Goal: Task Accomplishment & Management: Manage account settings

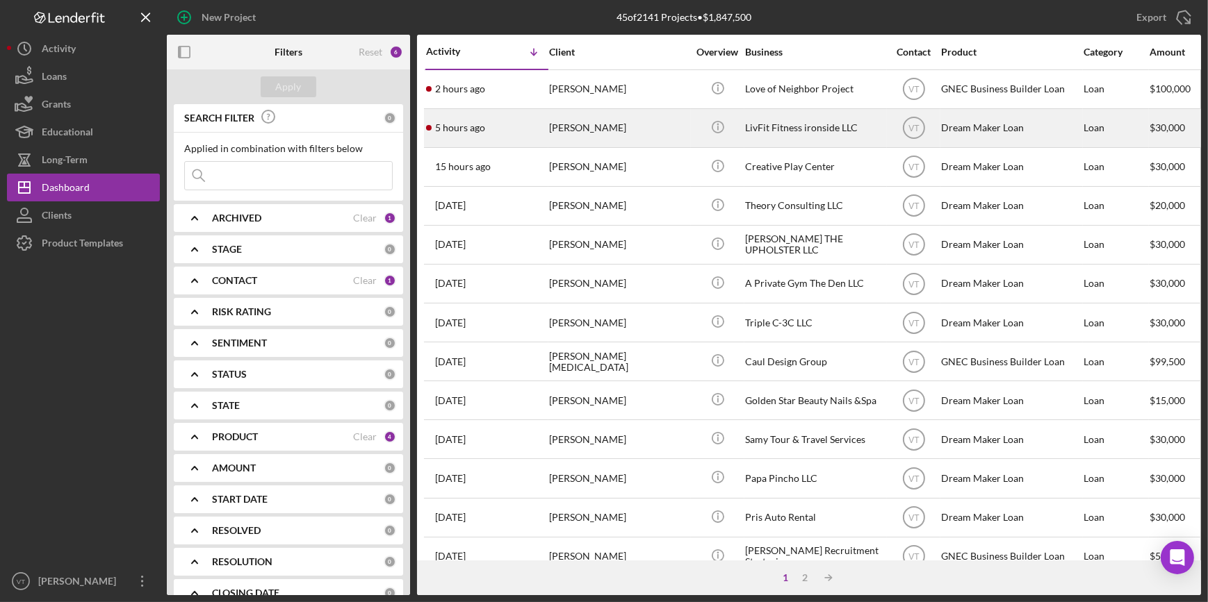
click at [466, 122] on time "5 hours ago" at bounding box center [460, 127] width 50 height 11
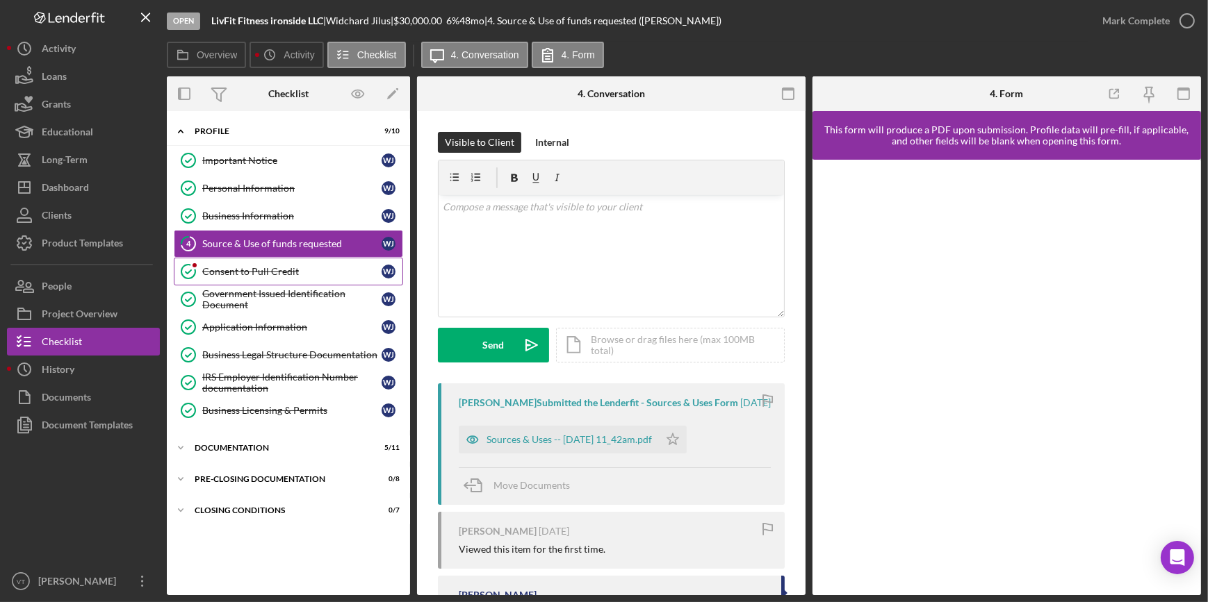
click at [245, 266] on div "Consent to Pull Credit" at bounding box center [291, 271] width 179 height 11
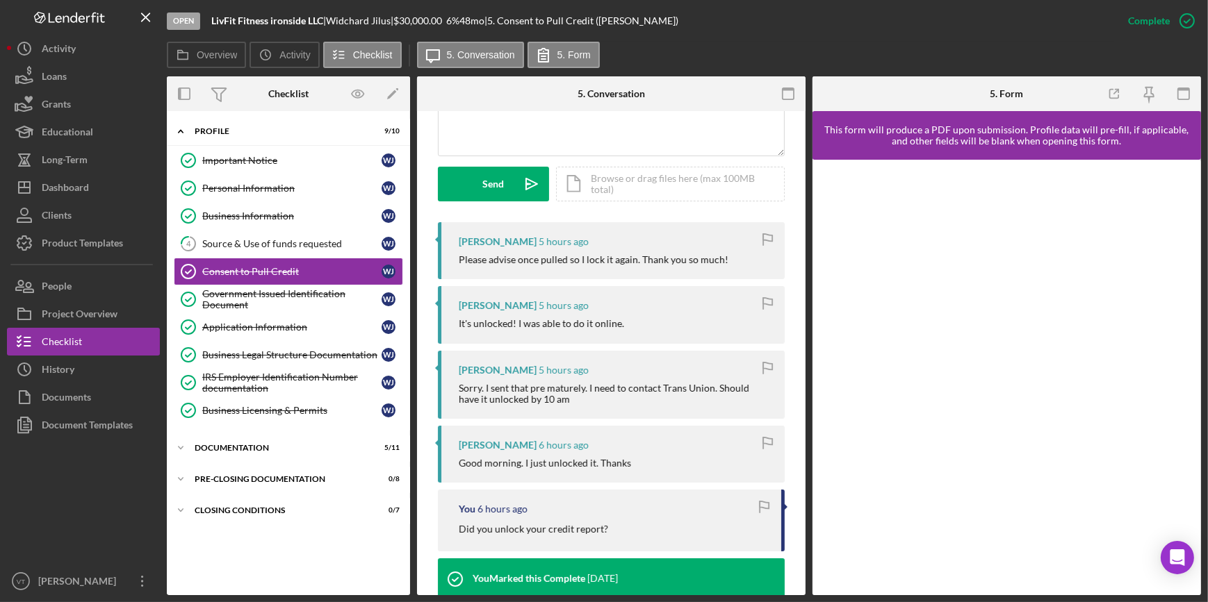
scroll to position [379, 0]
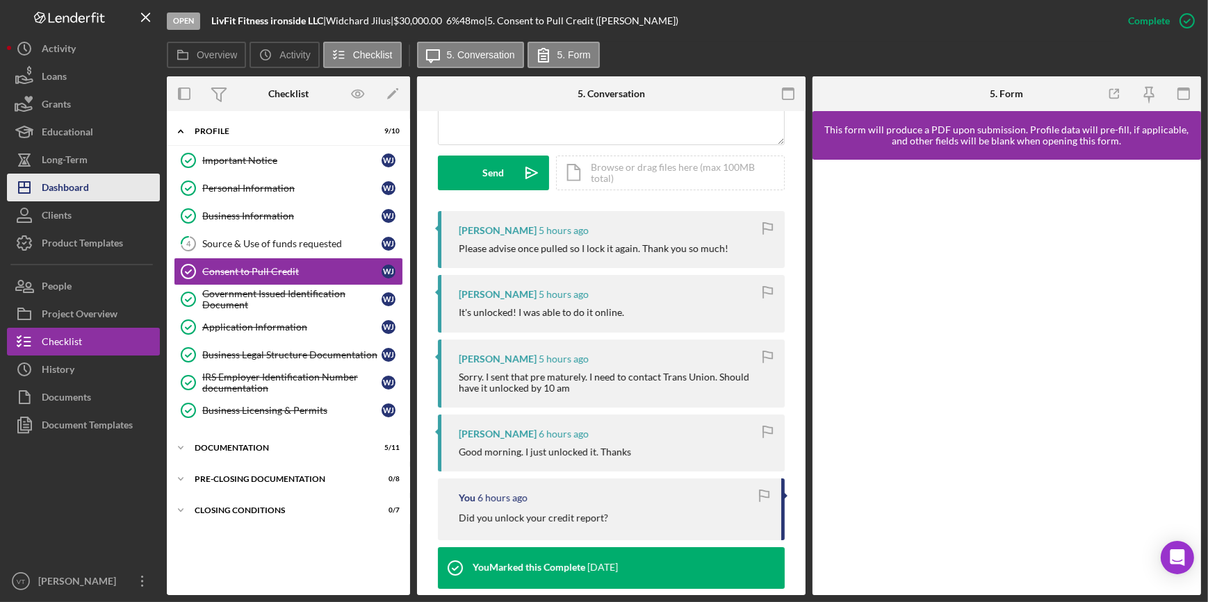
click at [104, 189] on button "Icon/Dashboard Dashboard" at bounding box center [83, 188] width 153 height 28
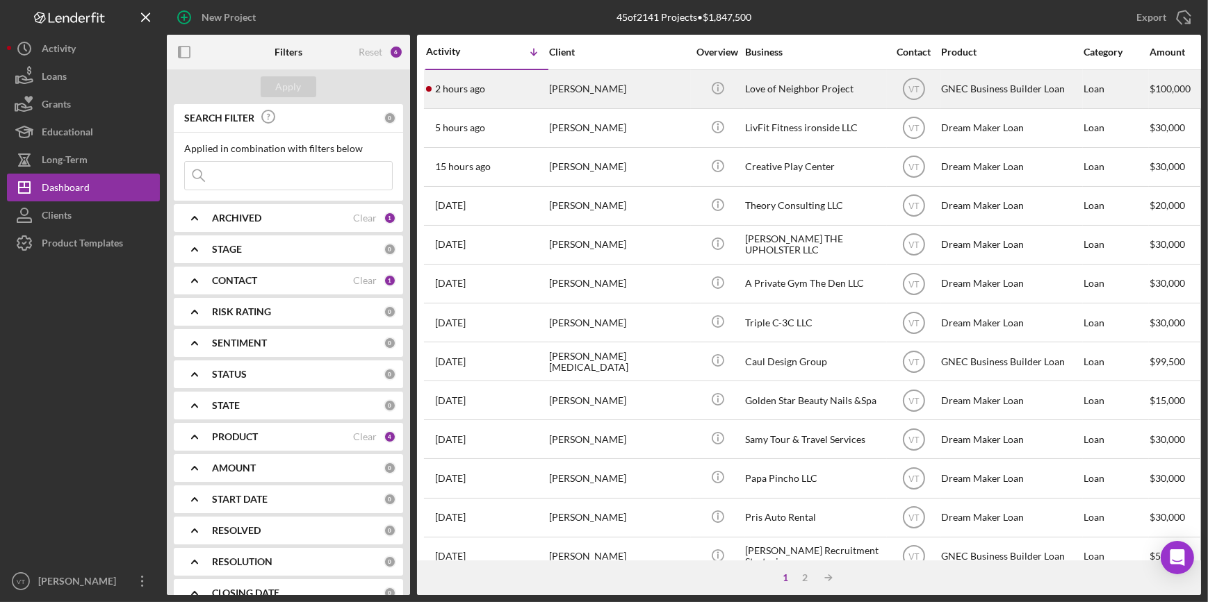
click at [549, 91] on div "[PERSON_NAME]" at bounding box center [618, 89] width 139 height 37
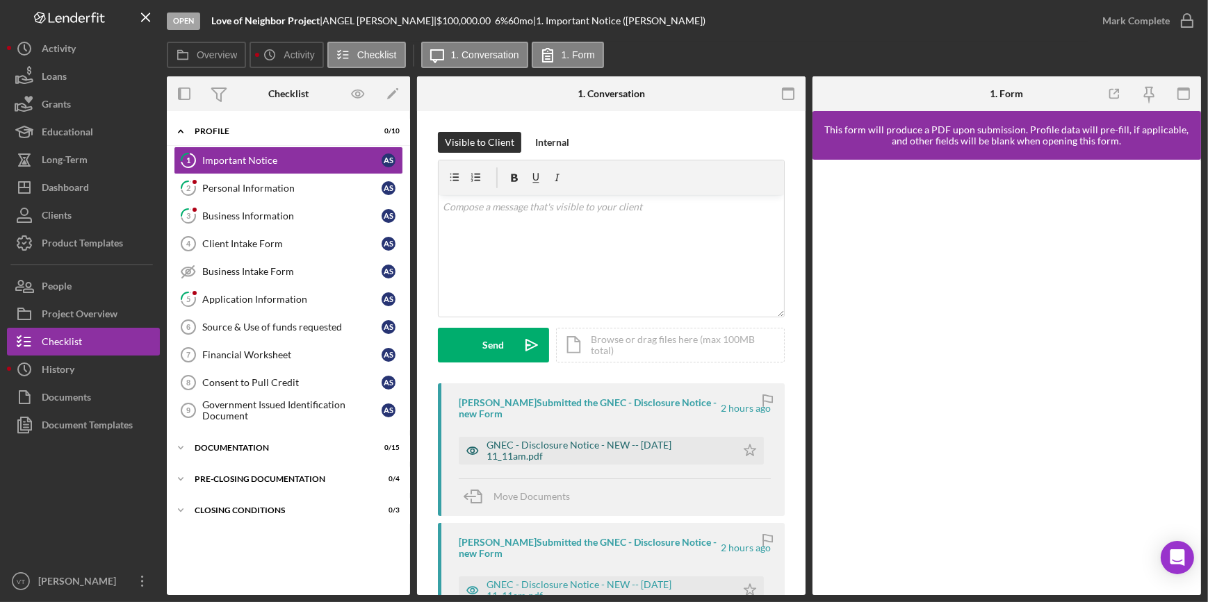
click at [578, 451] on div "GNEC - Disclosure Notice - NEW -- [DATE] 11_11am.pdf" at bounding box center [607, 451] width 243 height 22
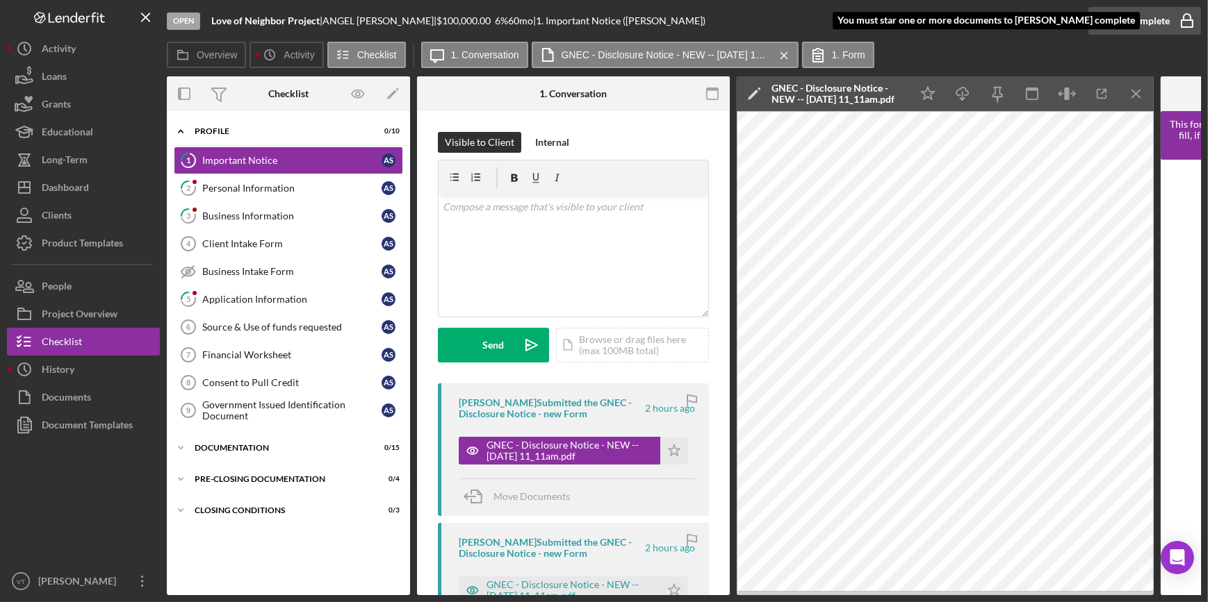
click at [1143, 16] on div "Mark Complete" at bounding box center [1135, 21] width 67 height 28
click at [672, 448] on icon "Icon/Star" at bounding box center [674, 451] width 28 height 28
click at [1135, 17] on div "Mark Complete" at bounding box center [1135, 21] width 67 height 28
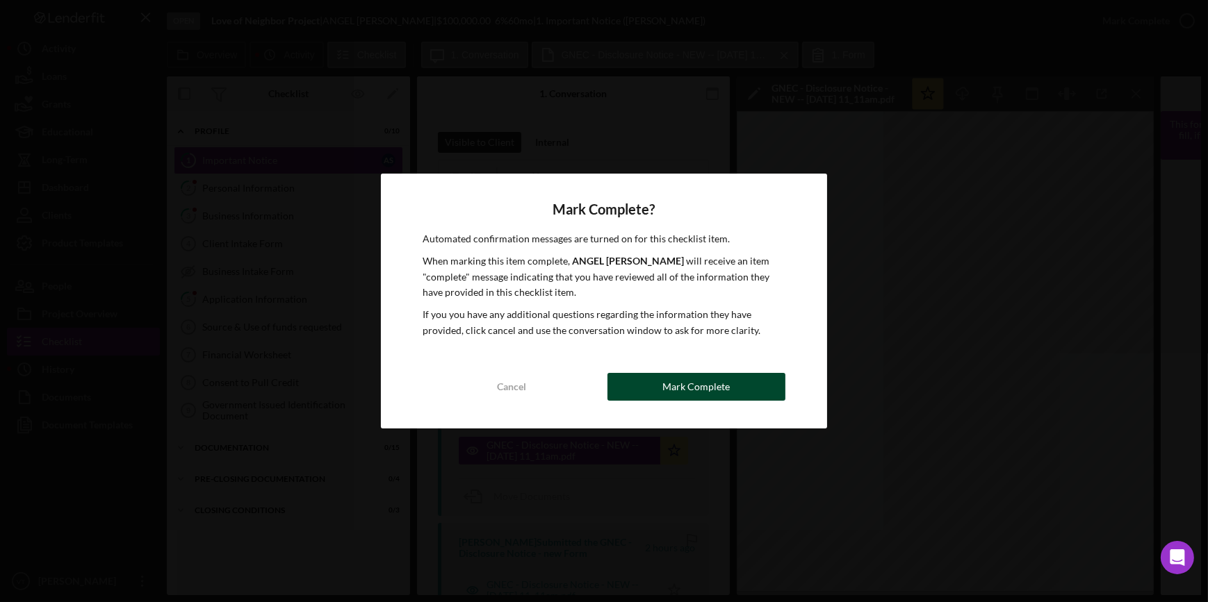
click at [634, 390] on button "Mark Complete" at bounding box center [696, 387] width 178 height 28
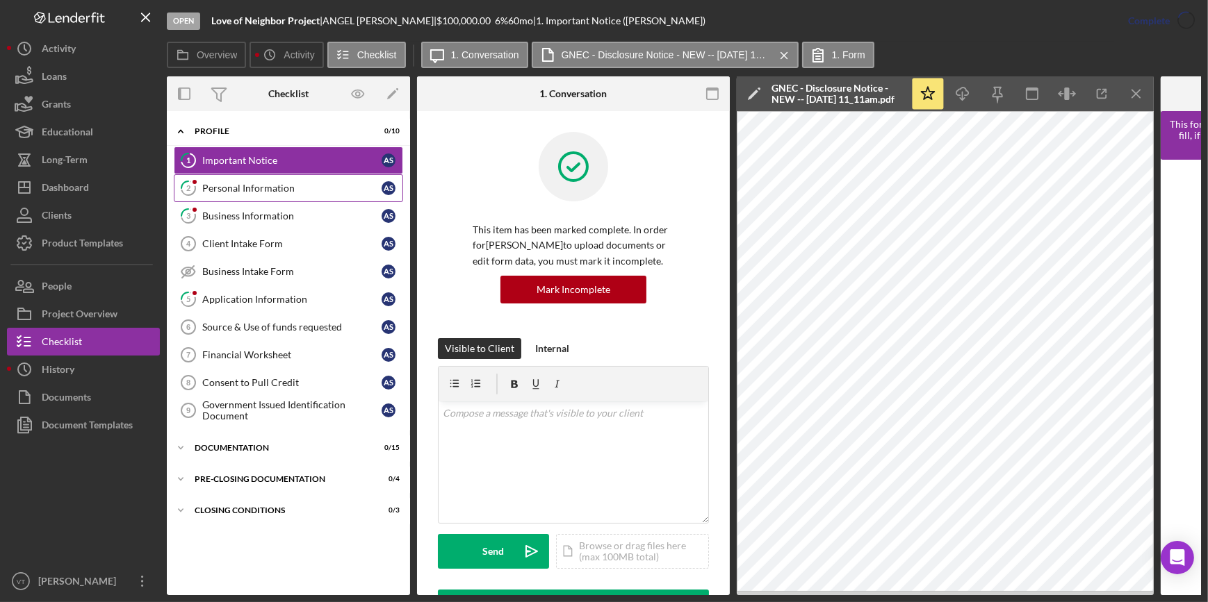
click at [304, 181] on link "2 Personal Information A S" at bounding box center [288, 188] width 229 height 28
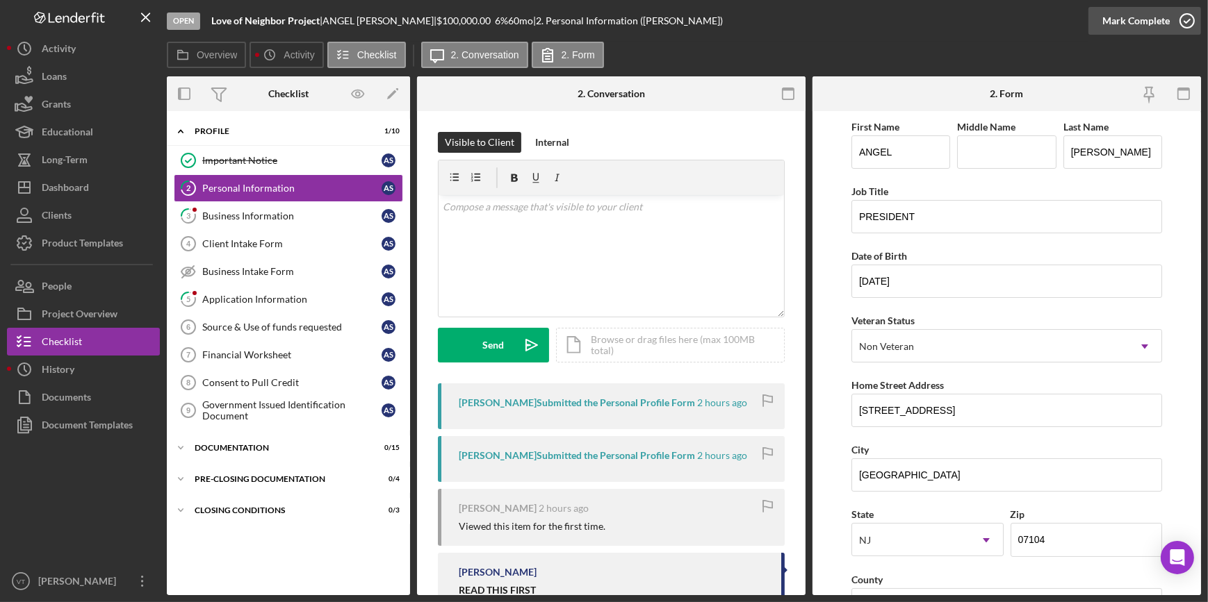
click at [1124, 24] on div "Mark Complete" at bounding box center [1135, 21] width 67 height 28
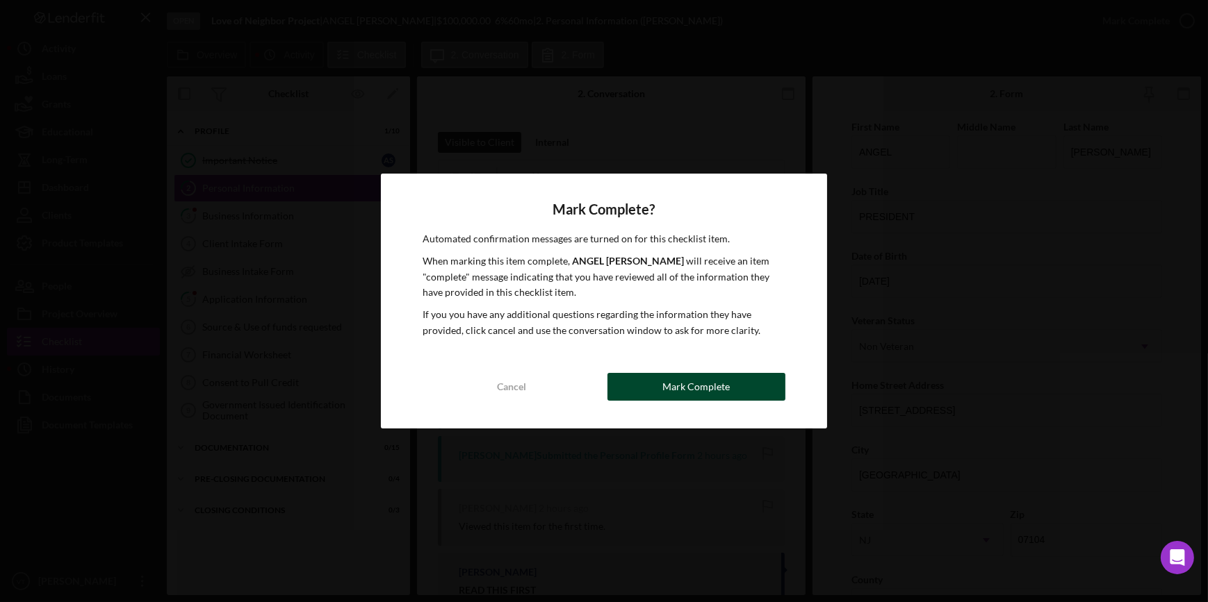
click at [723, 374] on div "Mark Complete" at bounding box center [695, 387] width 67 height 28
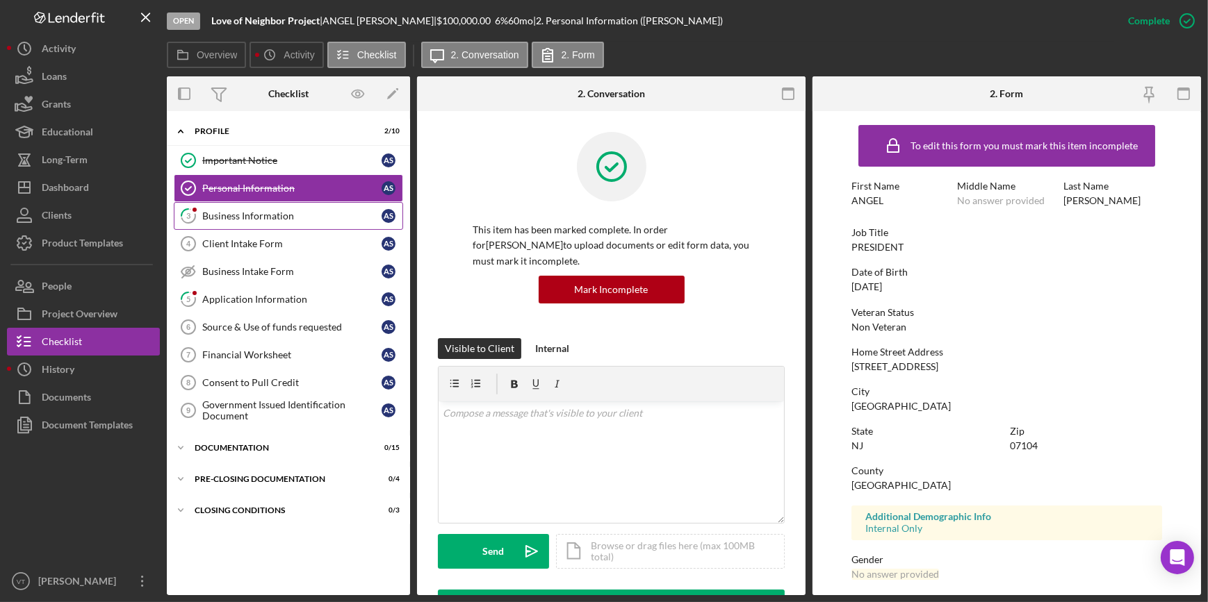
click at [257, 215] on div "Business Information" at bounding box center [291, 216] width 179 height 11
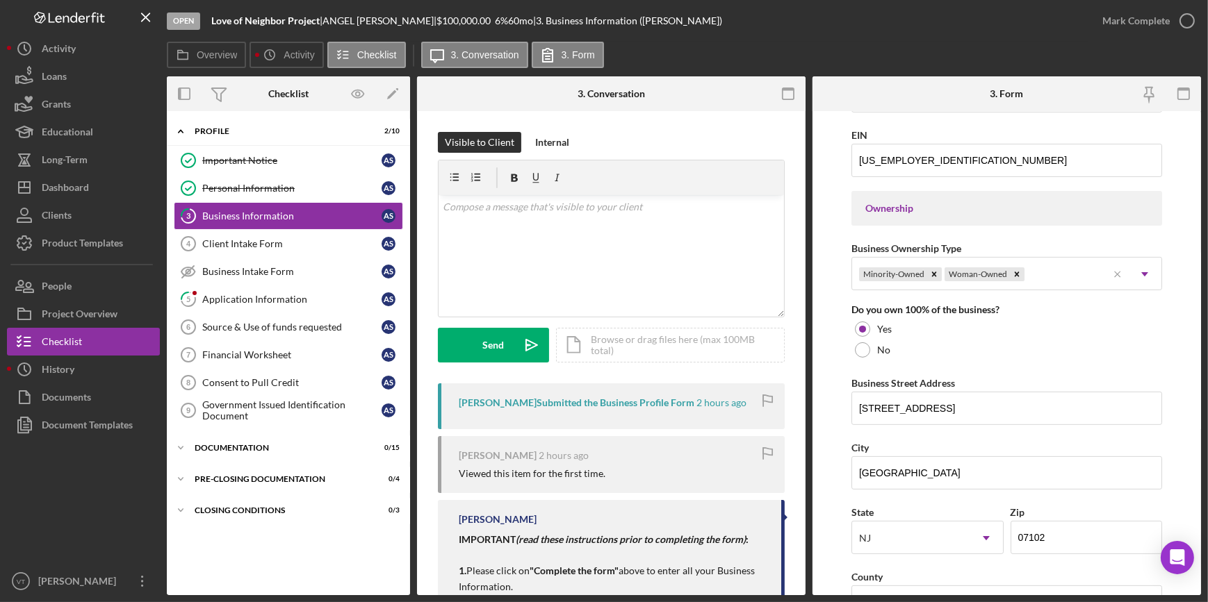
scroll to position [821, 0]
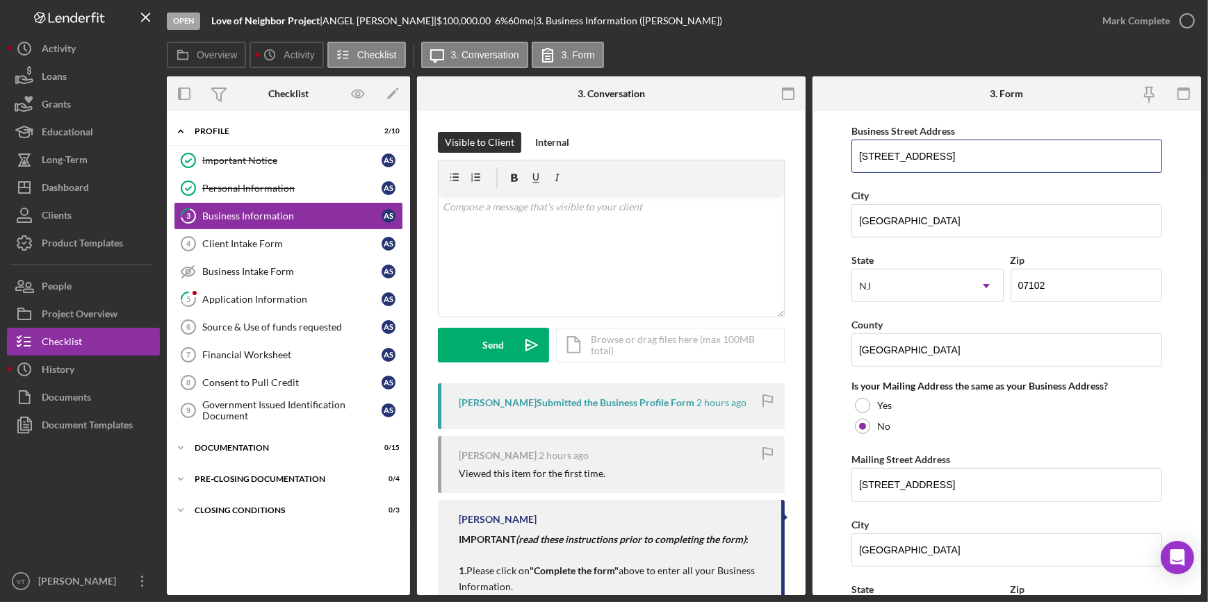
drag, startPoint x: 957, startPoint y: 153, endPoint x: 834, endPoint y: 154, distance: 123.0
click at [834, 154] on form "Business Name Love of Neighbor Project DBA C3 CAFE Business Start Date [DATE] L…" at bounding box center [1006, 353] width 388 height 484
click at [1147, 17] on div "Mark Complete" at bounding box center [1135, 21] width 67 height 28
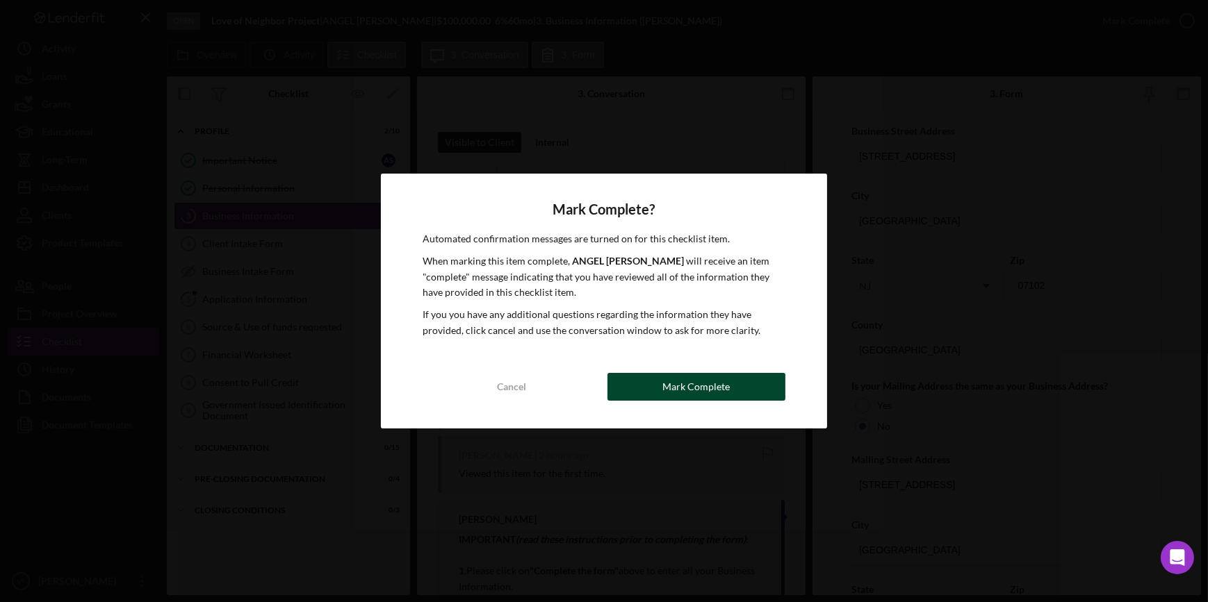
click at [681, 384] on div "Mark Complete" at bounding box center [695, 387] width 67 height 28
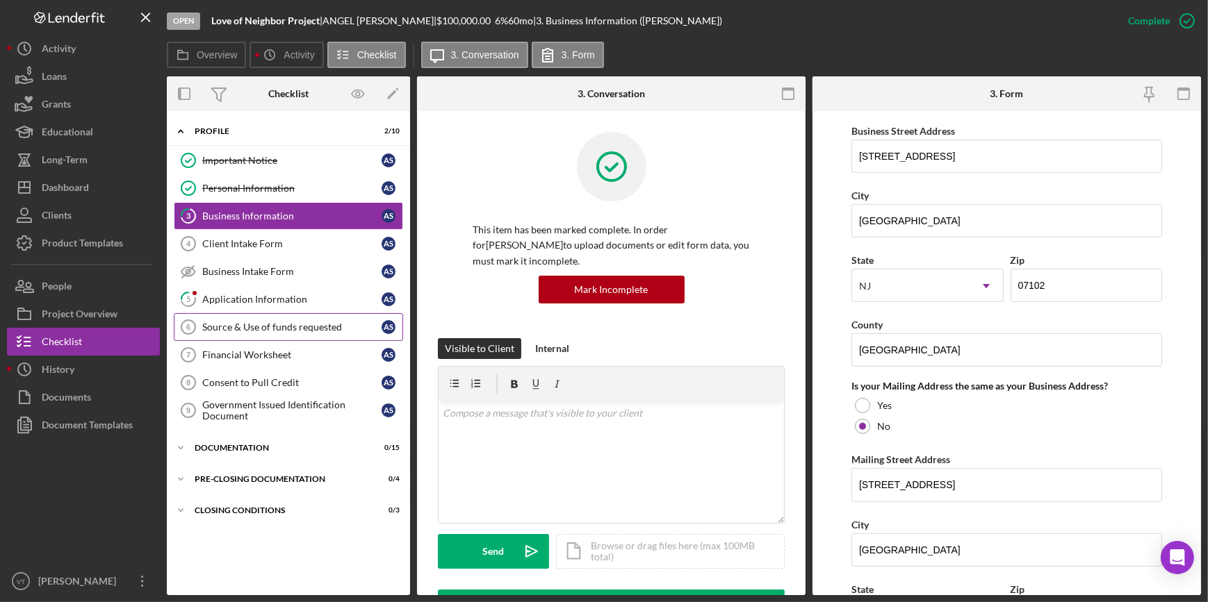
scroll to position [536, 0]
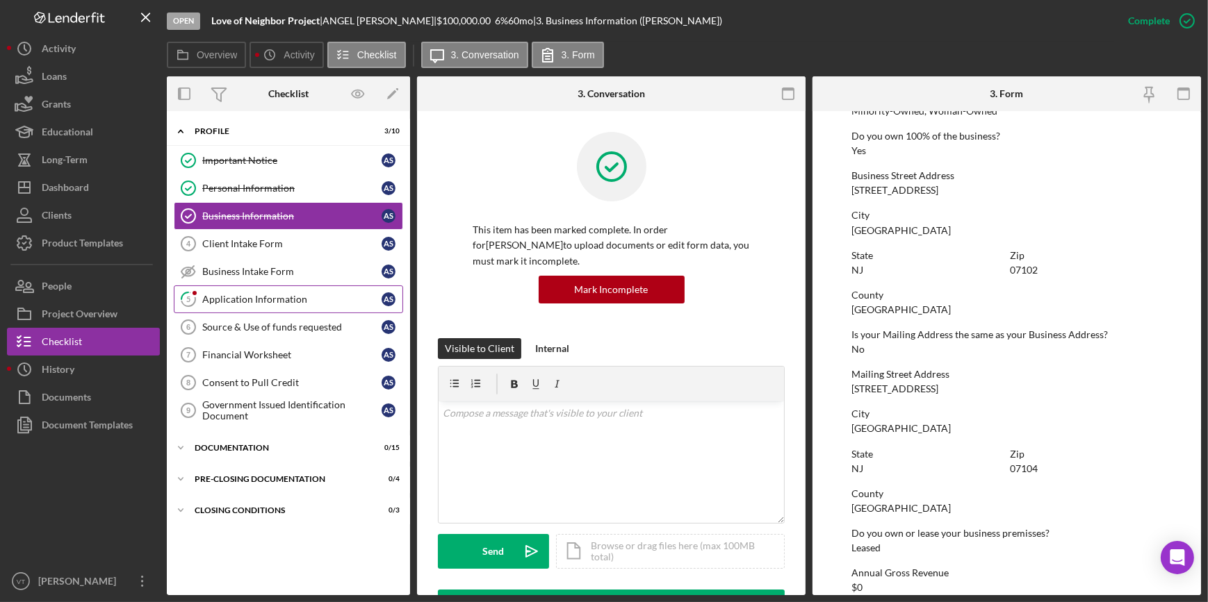
click at [231, 303] on div "Application Information" at bounding box center [291, 299] width 179 height 11
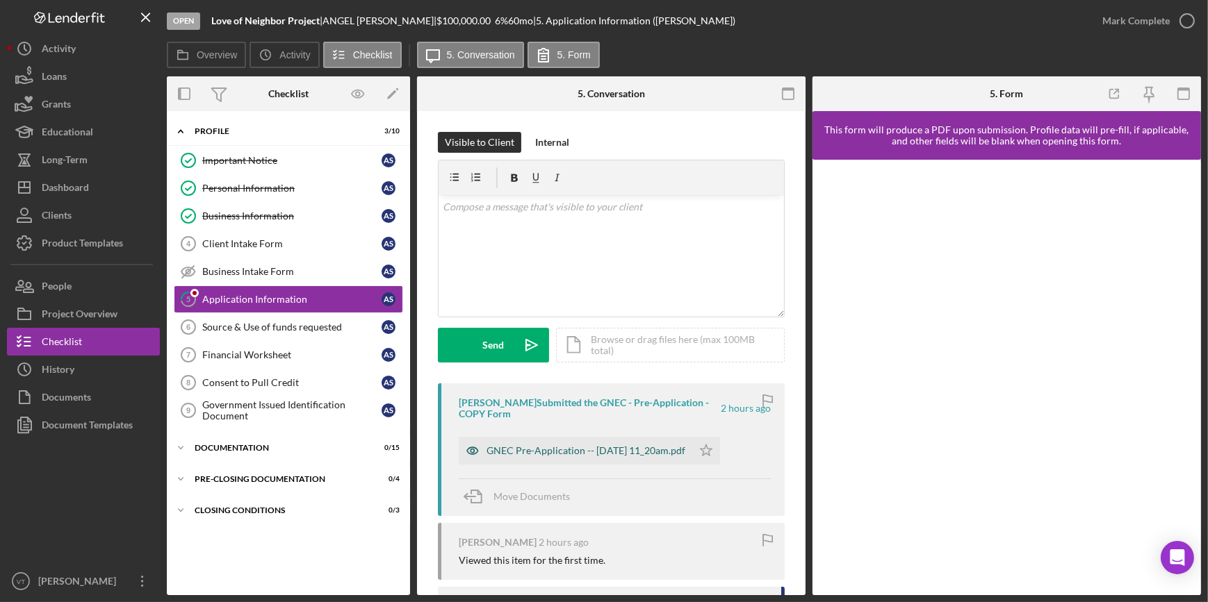
click at [530, 445] on div "GNEC Pre-Application -- [DATE] 11_20am.pdf" at bounding box center [575, 451] width 233 height 28
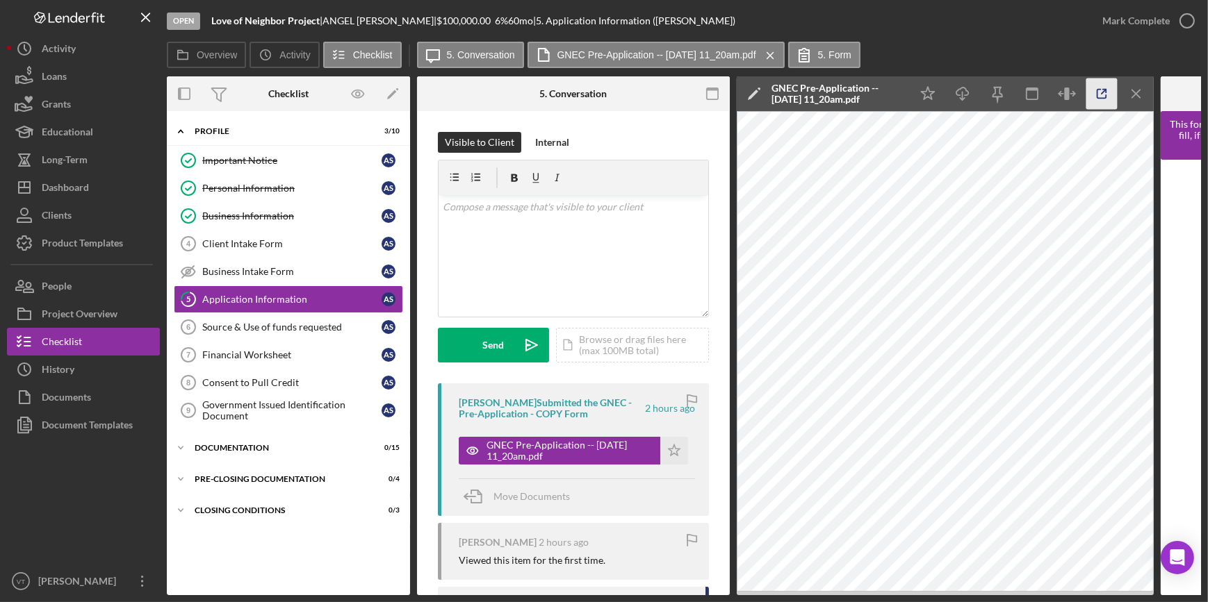
click at [1096, 90] on icon "button" at bounding box center [1101, 94] width 31 height 31
click at [1110, 25] on div "Mark Complete" at bounding box center [1135, 21] width 67 height 28
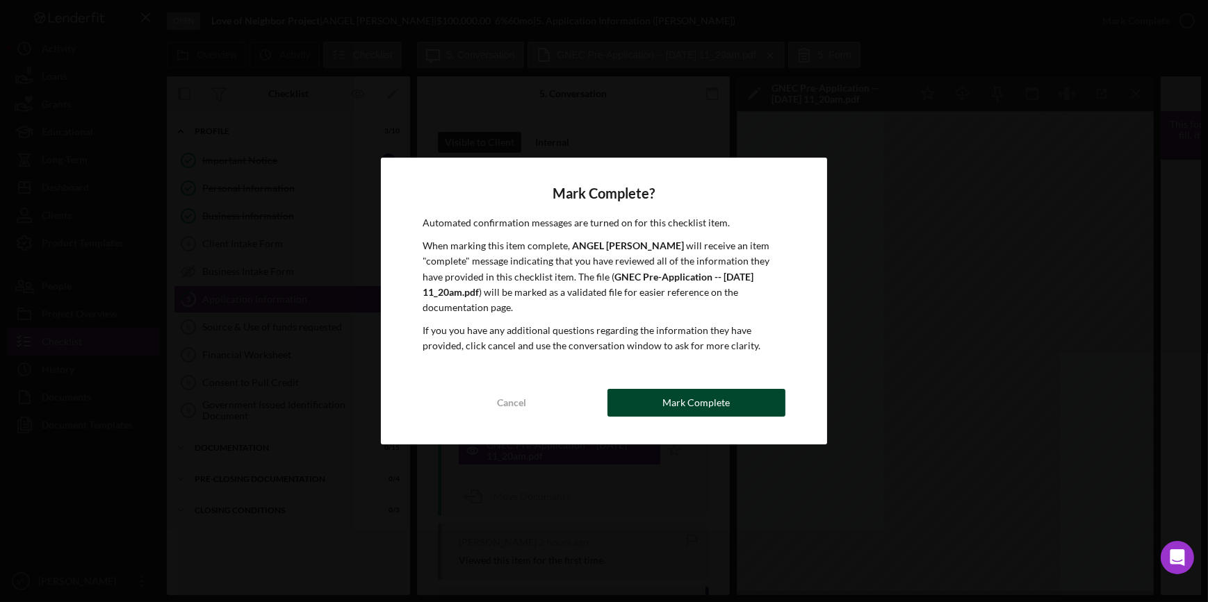
click at [635, 399] on button "Mark Complete" at bounding box center [696, 403] width 178 height 28
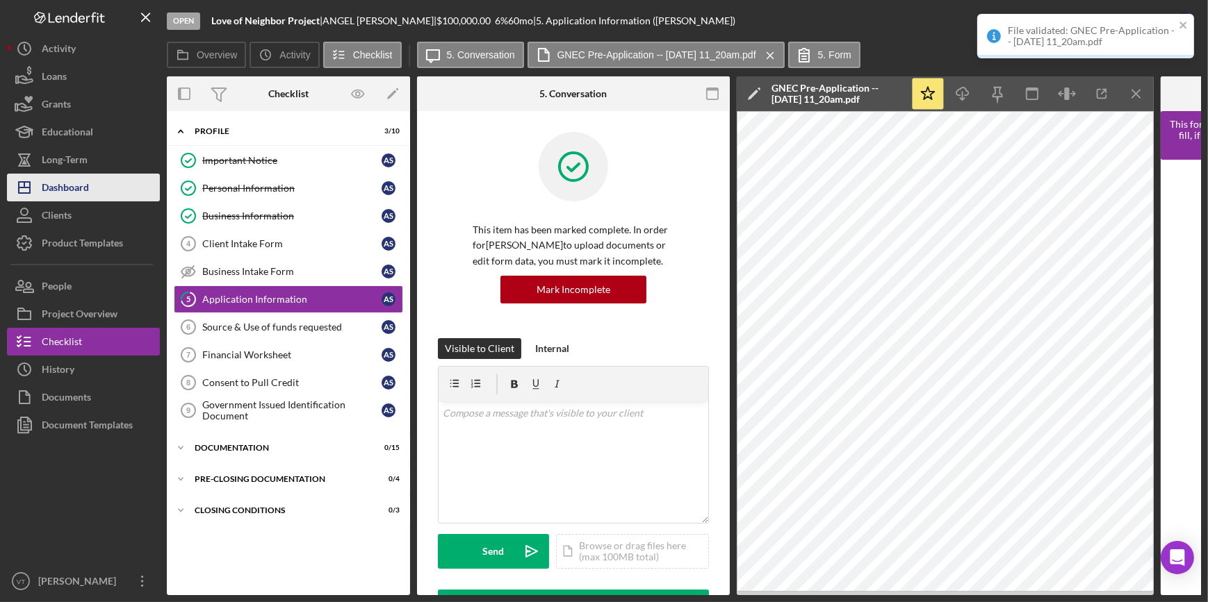
click at [74, 189] on div "Dashboard" at bounding box center [65, 189] width 47 height 31
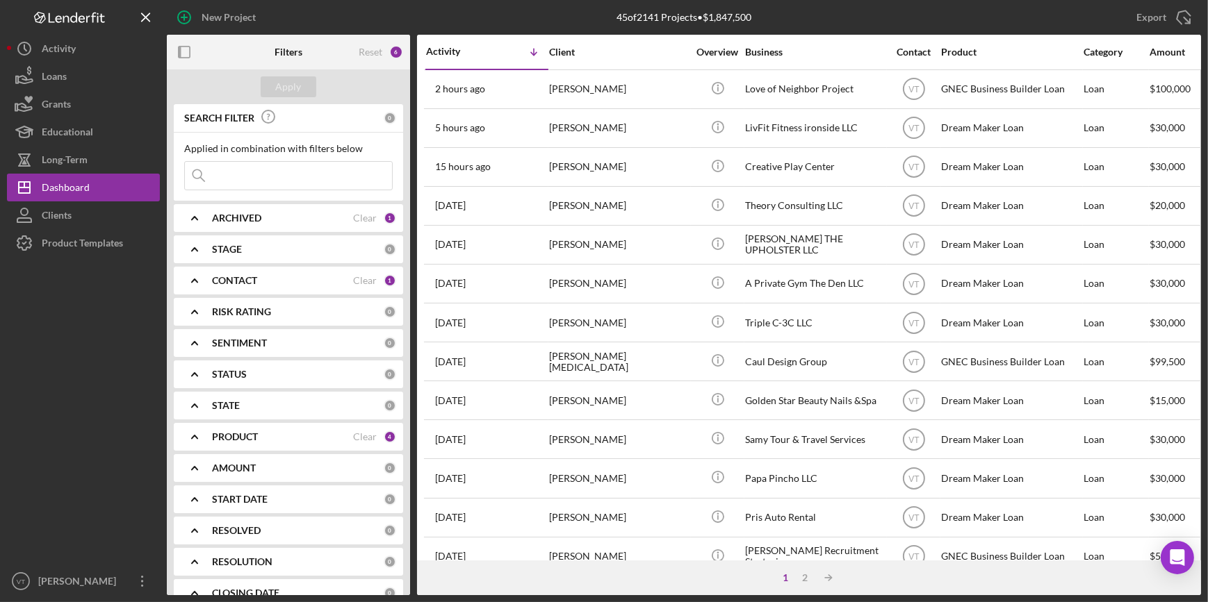
click at [255, 181] on input at bounding box center [288, 176] width 207 height 28
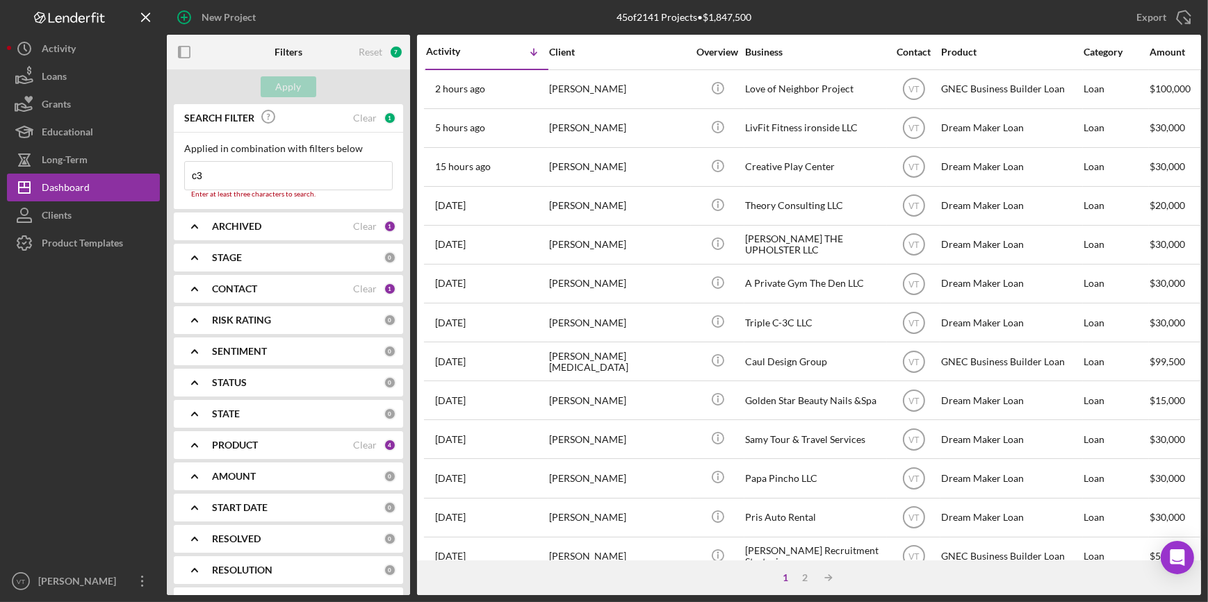
type input "c3"
click at [197, 229] on icon "Icon/Expander" at bounding box center [194, 226] width 35 height 35
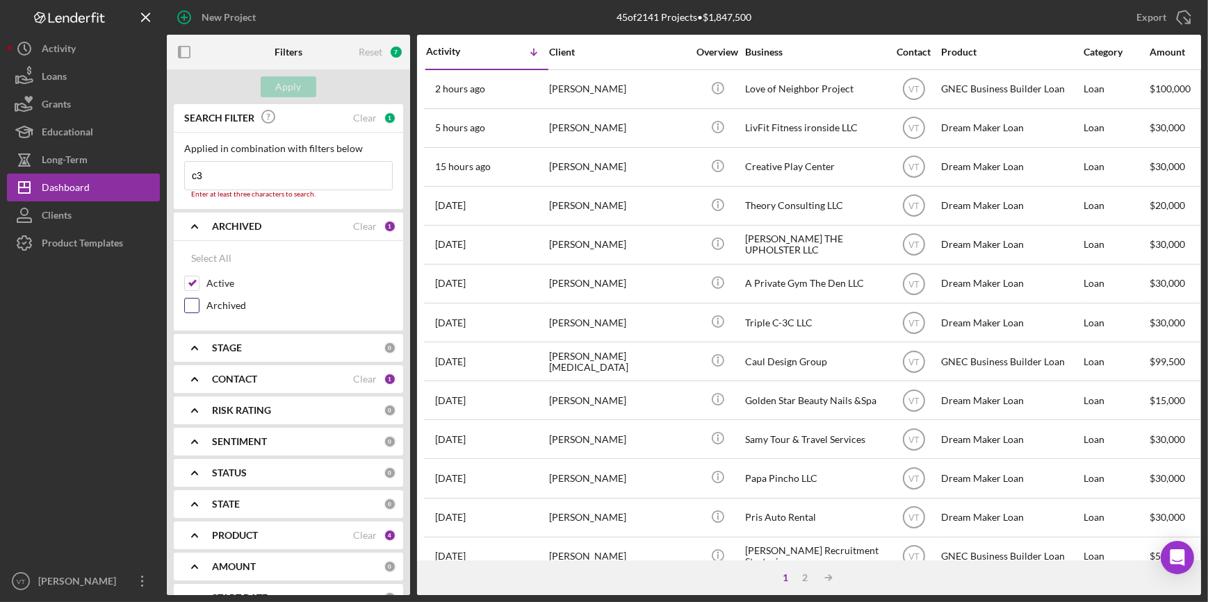
click at [190, 299] on input "Archived" at bounding box center [192, 306] width 14 height 14
checkbox input "true"
click at [289, 73] on div "Apply" at bounding box center [288, 86] width 243 height 35
click at [232, 177] on input "c3" at bounding box center [288, 176] width 207 height 28
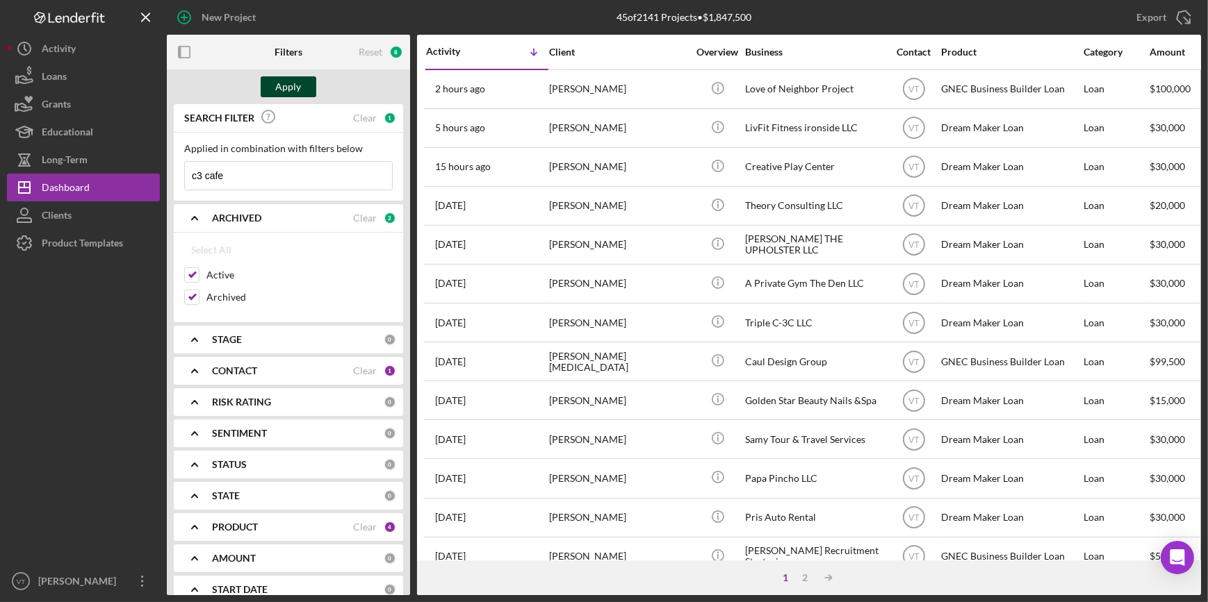
click at [288, 80] on div "Apply" at bounding box center [289, 86] width 26 height 21
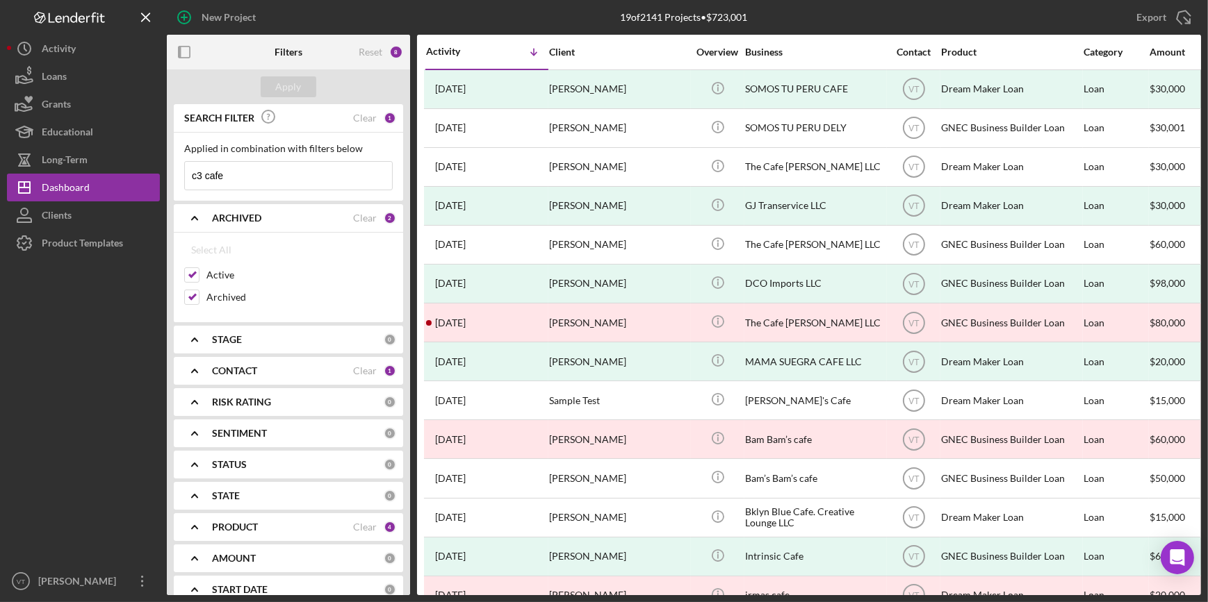
click at [203, 174] on input "c3 cafe" at bounding box center [288, 176] width 207 height 28
type input "cafe"
click at [296, 88] on div "Apply" at bounding box center [289, 86] width 26 height 21
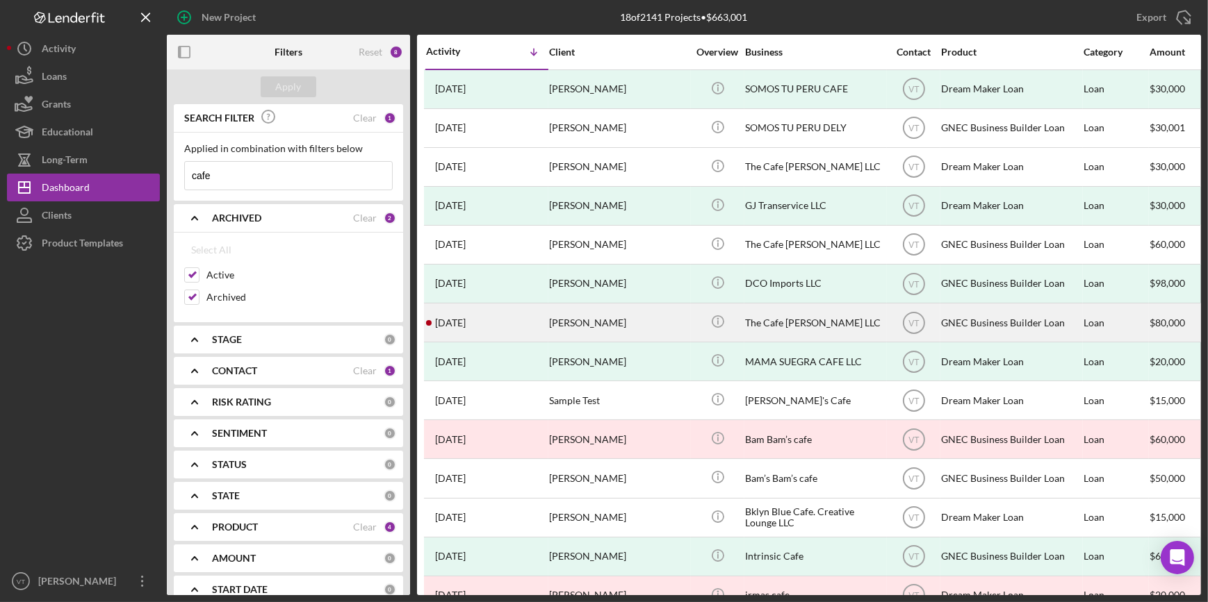
scroll to position [189, 0]
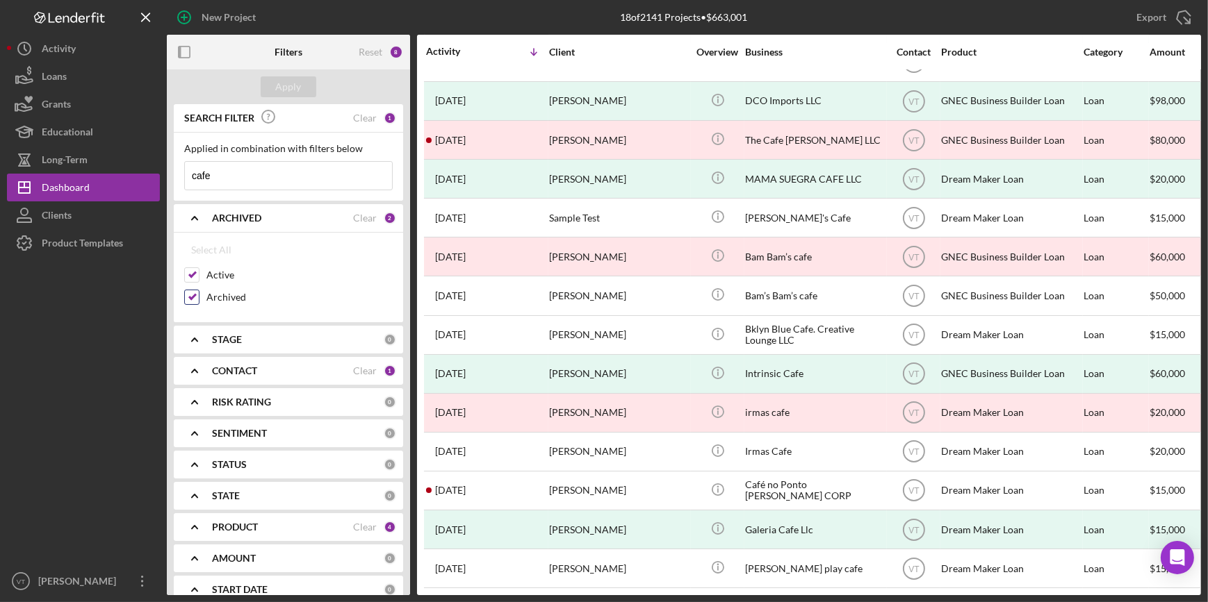
click at [193, 297] on input "Archived" at bounding box center [192, 297] width 14 height 14
checkbox input "false"
click at [288, 83] on div "Apply" at bounding box center [289, 86] width 26 height 21
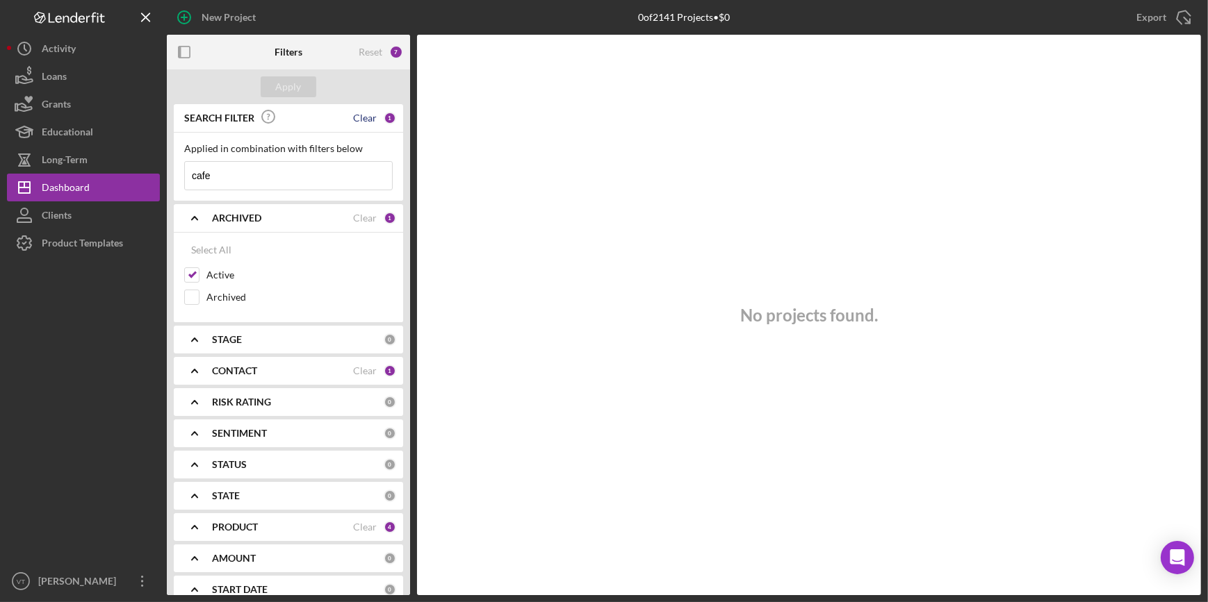
click at [353, 119] on div "Clear" at bounding box center [365, 118] width 24 height 11
click at [288, 90] on div "Apply" at bounding box center [289, 86] width 26 height 21
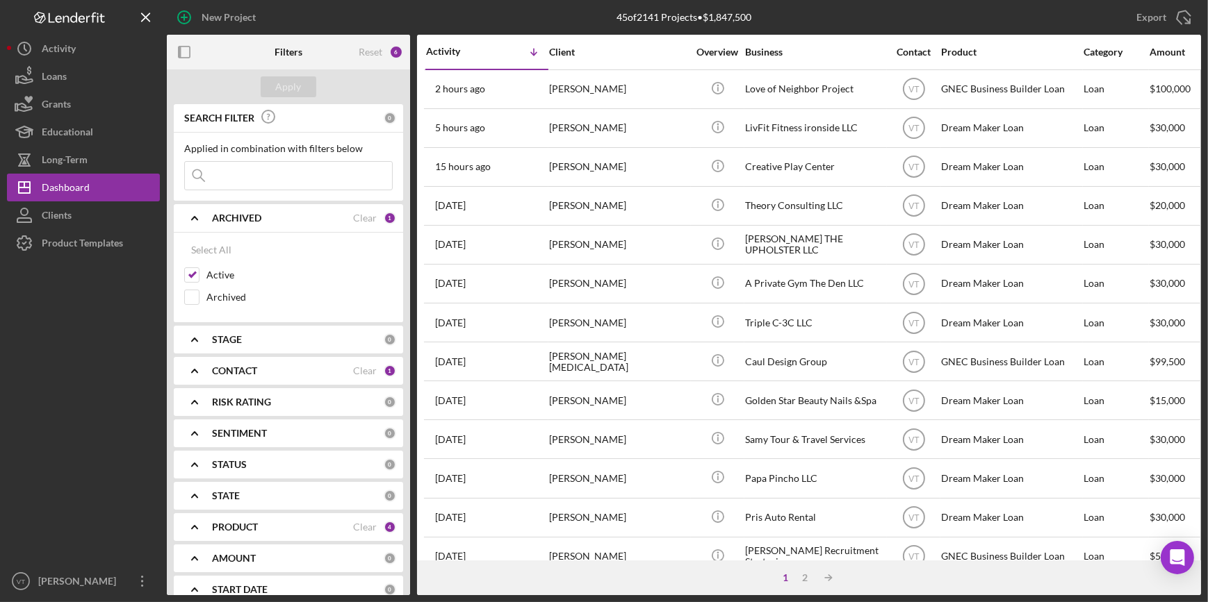
click at [190, 222] on icon "Icon/Expander" at bounding box center [194, 218] width 35 height 35
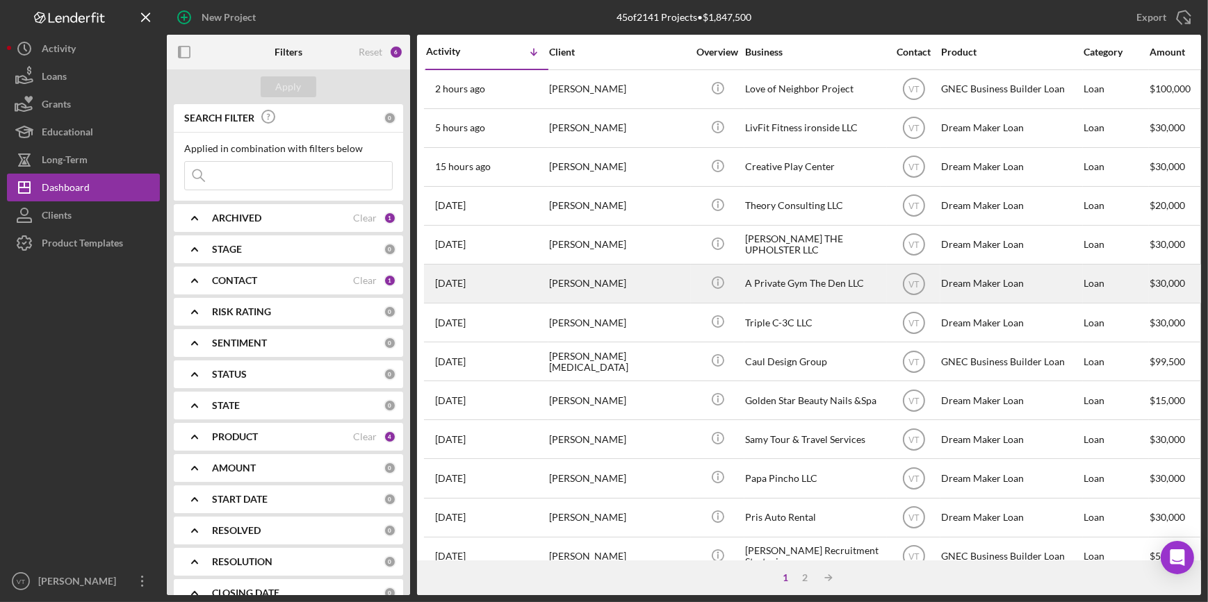
click at [541, 288] on div "[DATE] [PERSON_NAME]" at bounding box center [487, 283] width 122 height 37
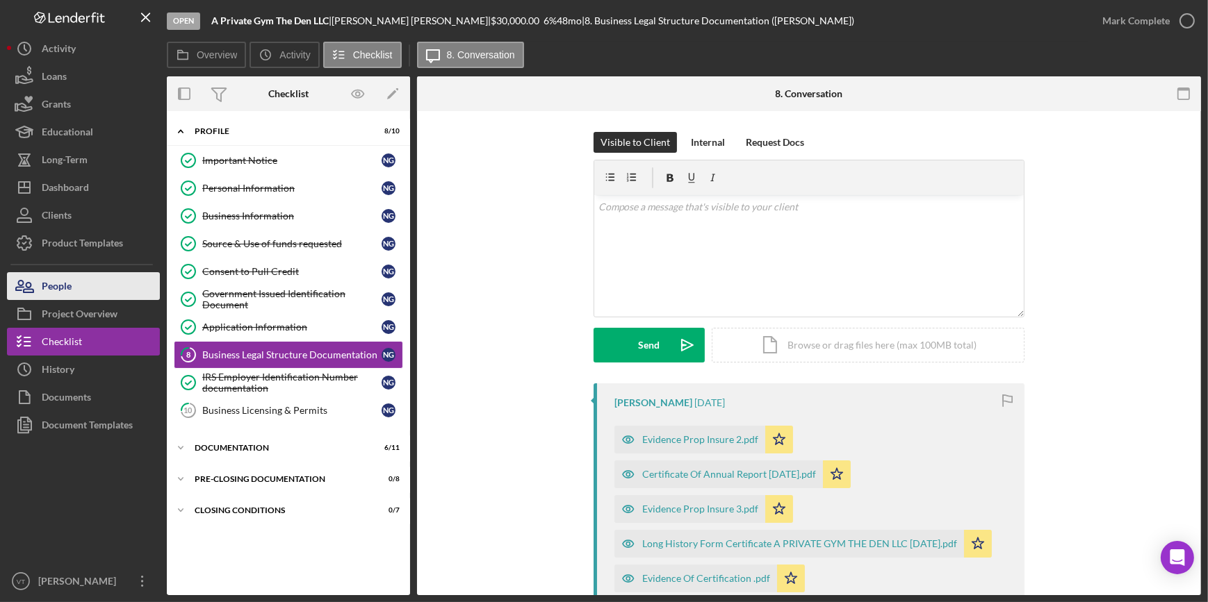
click at [120, 289] on button "People" at bounding box center [83, 286] width 153 height 28
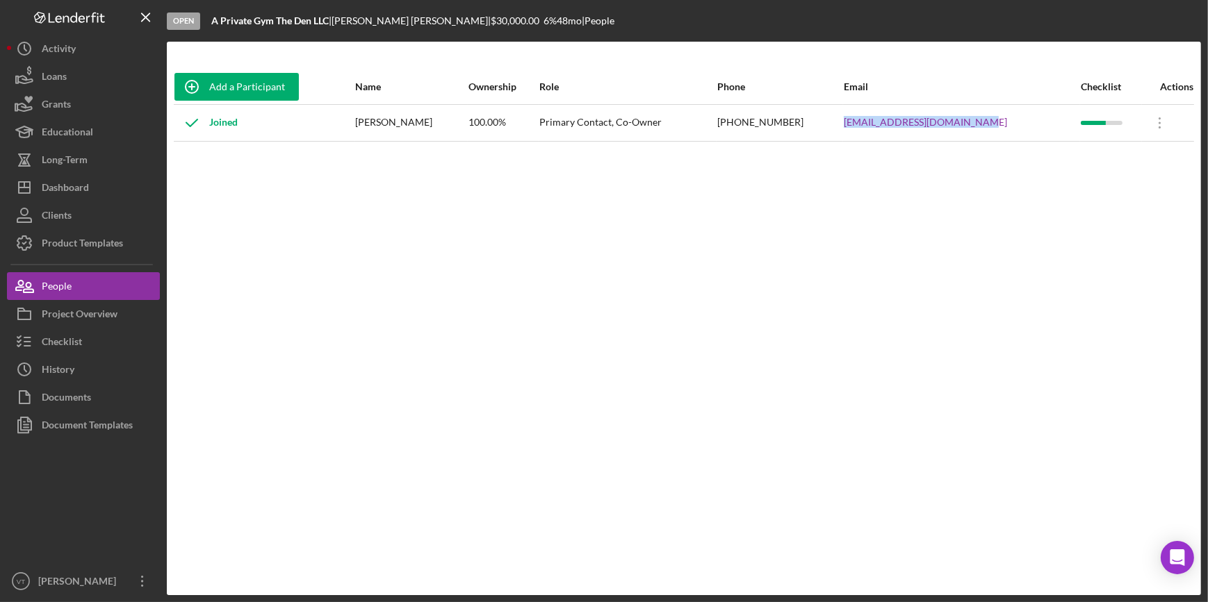
drag, startPoint x: 993, startPoint y: 125, endPoint x: 853, endPoint y: 132, distance: 139.8
click at [853, 132] on tr "Joined [PERSON_NAME] 100.00% Primary Contact, Co-Owner [PHONE_NUMBER] [EMAIL_AD…" at bounding box center [684, 122] width 1020 height 37
copy tr "[EMAIL_ADDRESS][DOMAIN_NAME]"
drag, startPoint x: 332, startPoint y: 19, endPoint x: 211, endPoint y: 23, distance: 121.7
click at [211, 23] on div "A Private Gym The Den LLC |" at bounding box center [271, 20] width 120 height 11
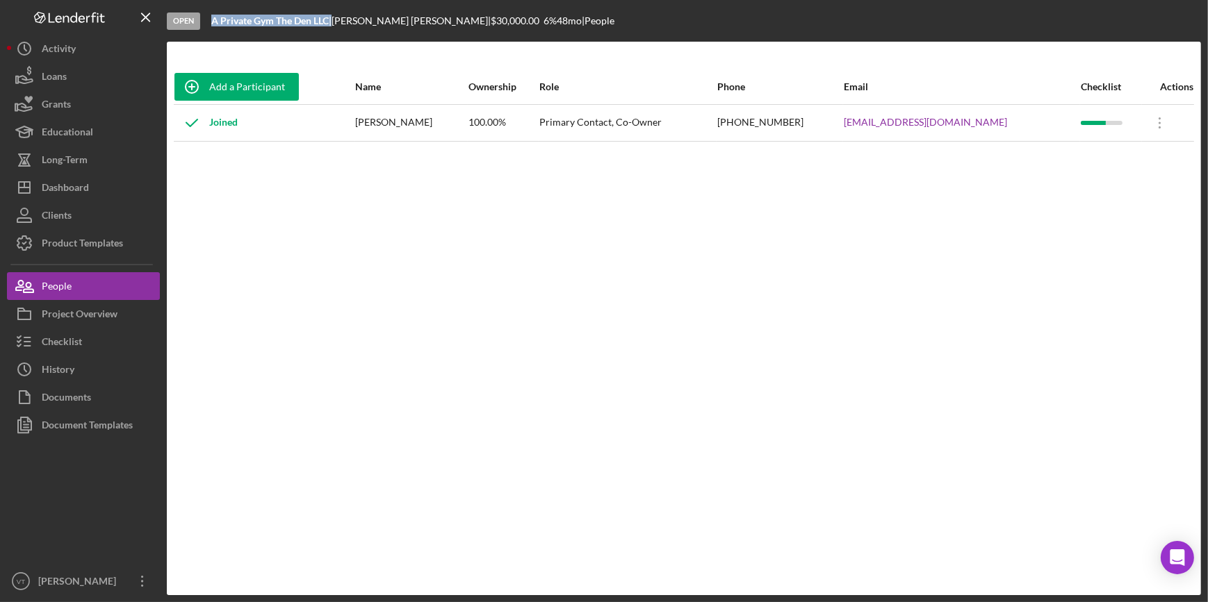
copy div "A Private Gym The Den LLC"
click at [74, 337] on div "Checklist" at bounding box center [62, 343] width 40 height 31
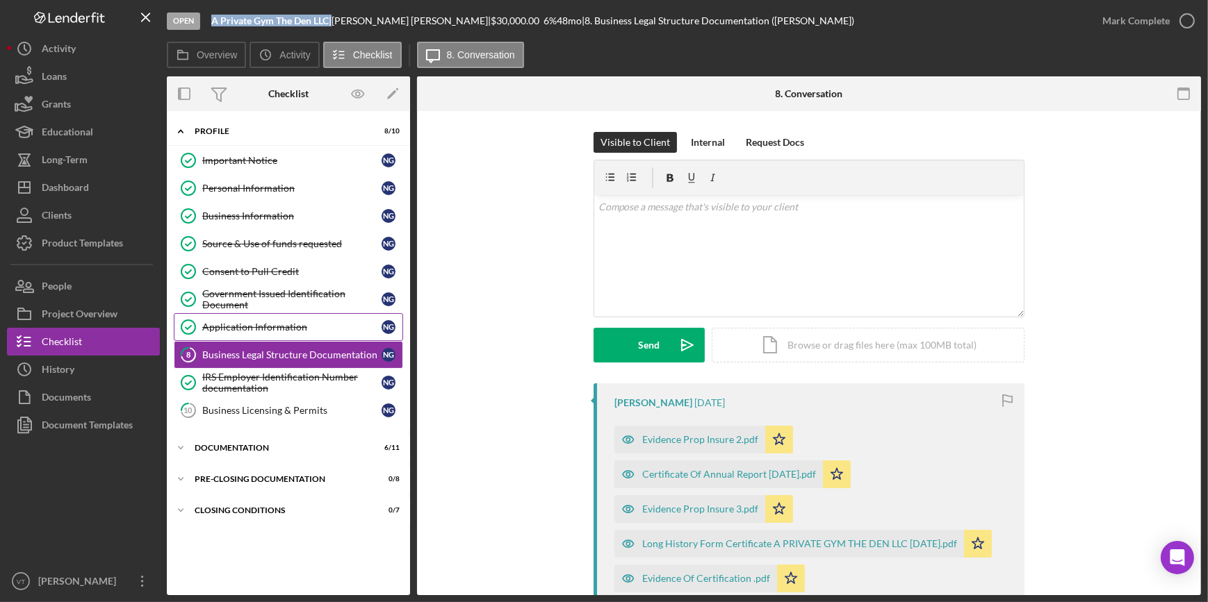
click at [270, 327] on div "Application Information" at bounding box center [291, 327] width 179 height 11
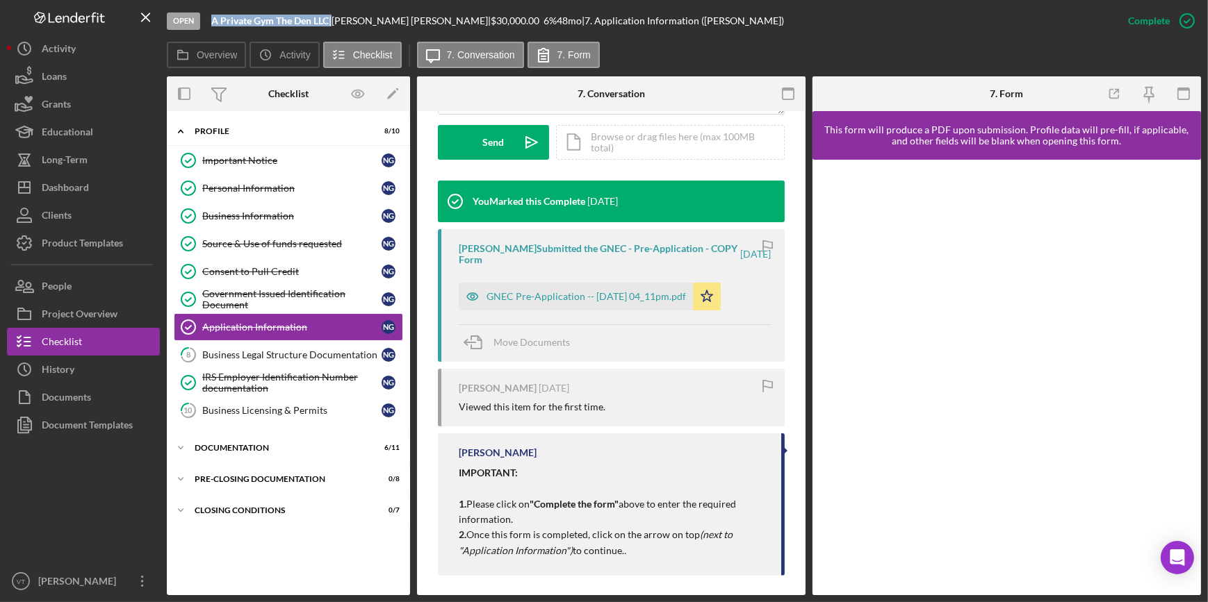
scroll to position [417, 0]
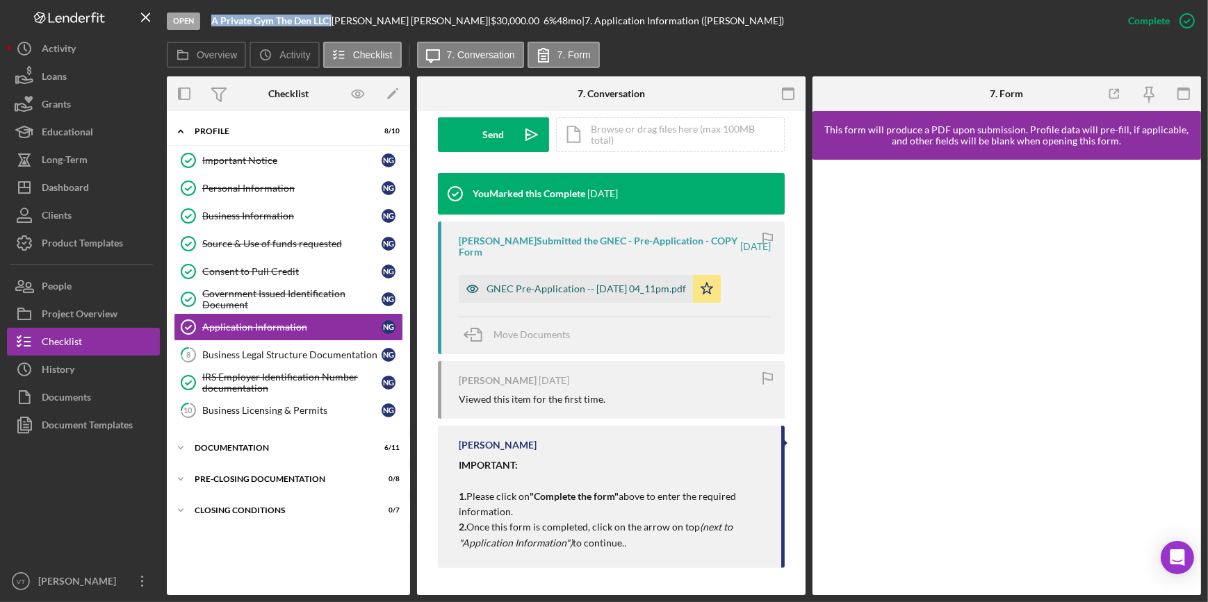
click at [512, 286] on div "GNEC Pre-Application -- [DATE] 04_11pm.pdf" at bounding box center [585, 289] width 199 height 11
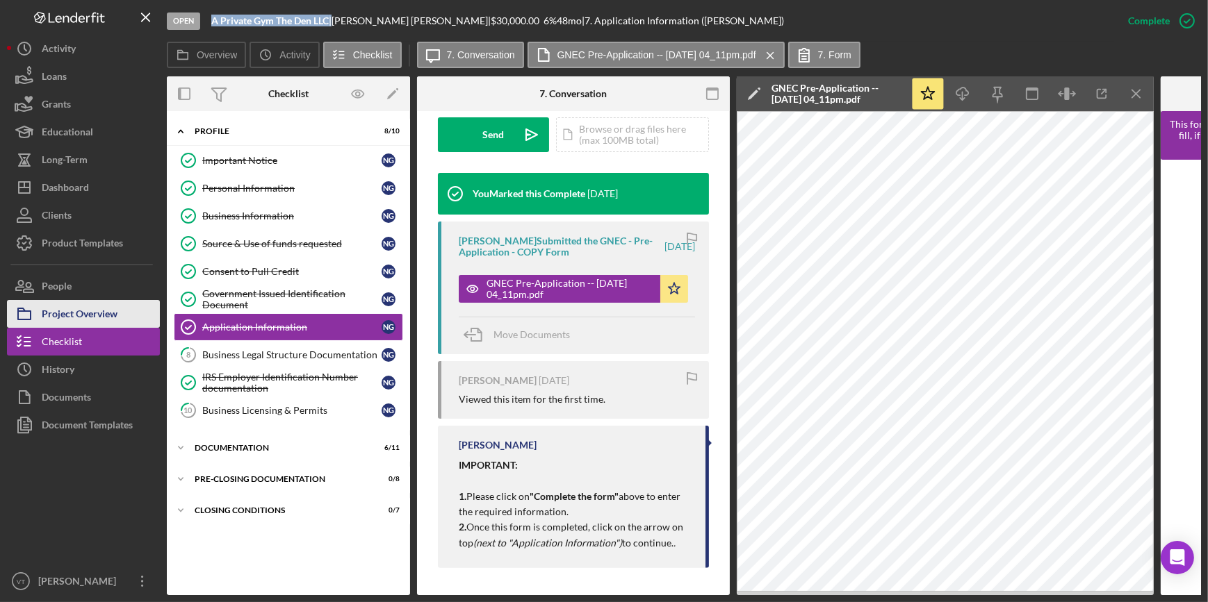
click at [122, 305] on button "Project Overview" at bounding box center [83, 314] width 153 height 28
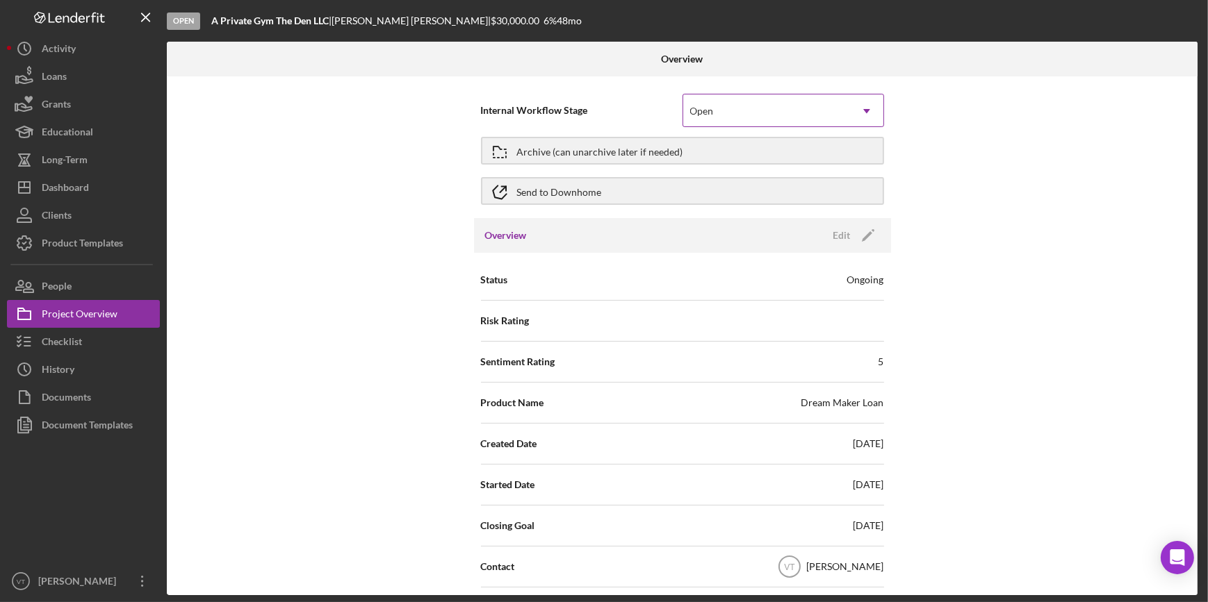
click at [844, 110] on div "Open" at bounding box center [766, 111] width 167 height 32
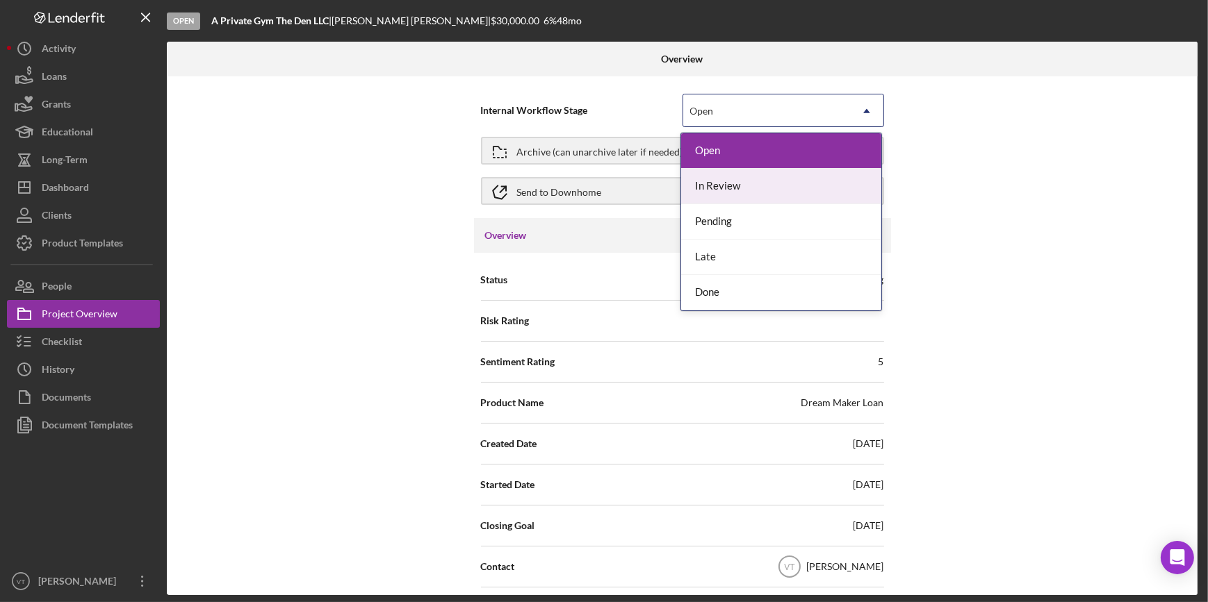
click at [1049, 155] on div "Internal Workflow Stage 5 results available. Use Up and Down to choose options,…" at bounding box center [682, 335] width 1031 height 519
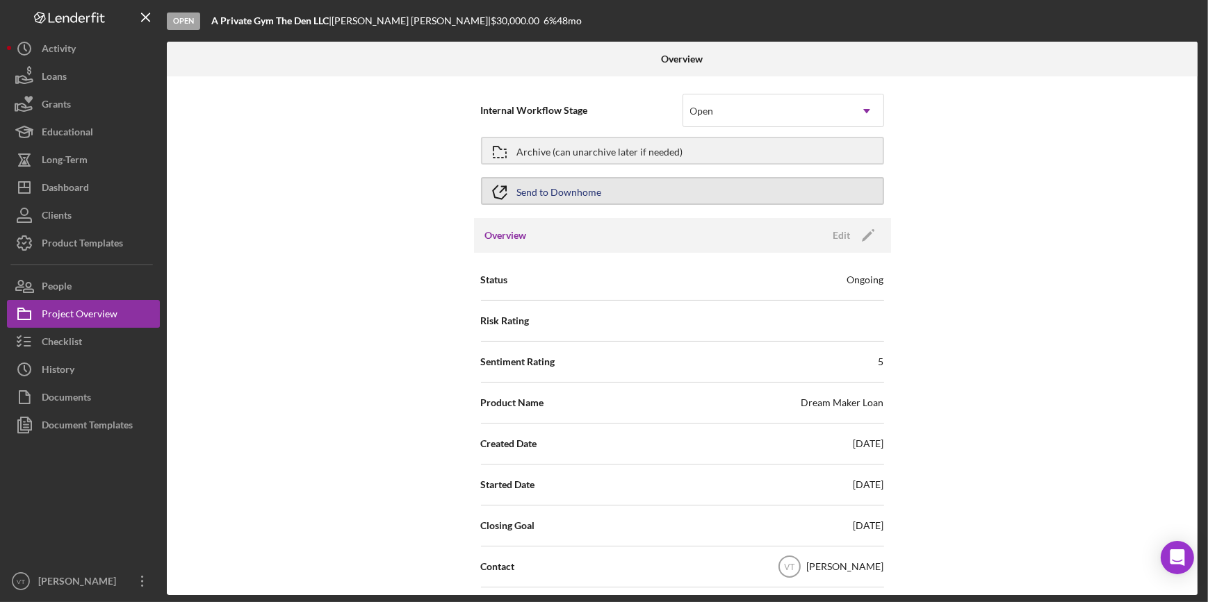
click at [799, 184] on button "Send to Downhome" at bounding box center [682, 191] width 403 height 28
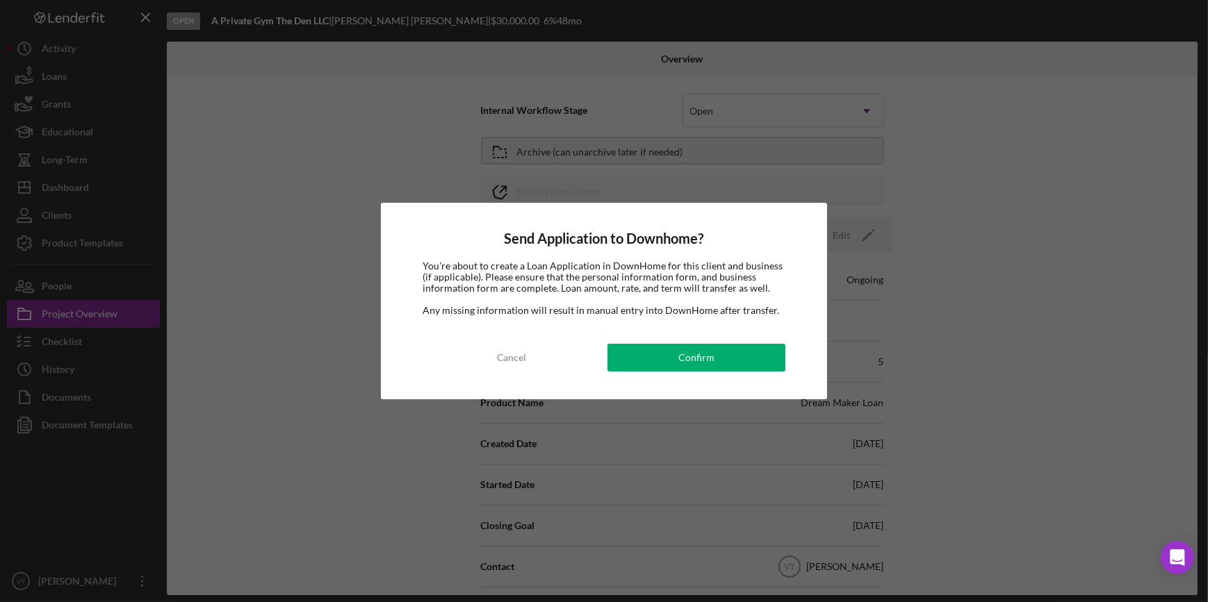
click at [968, 290] on div "Send Application to Downhome? You're about to create a Loan Application in Down…" at bounding box center [604, 301] width 1208 height 602
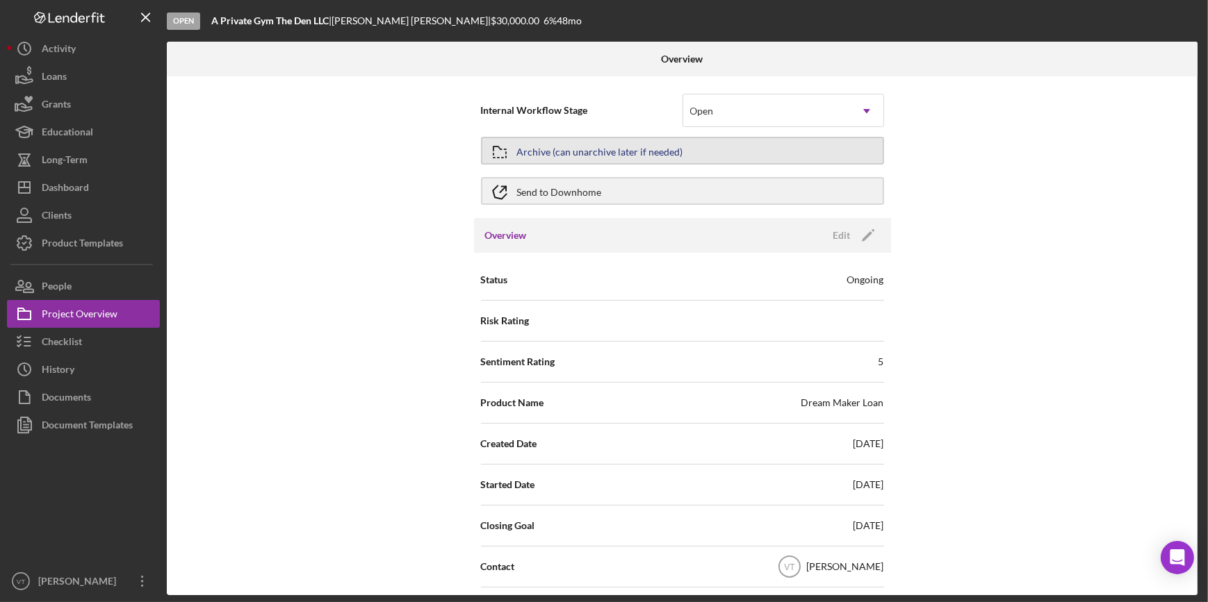
click at [623, 146] on div "Archive (can unarchive later if needed)" at bounding box center [600, 150] width 166 height 25
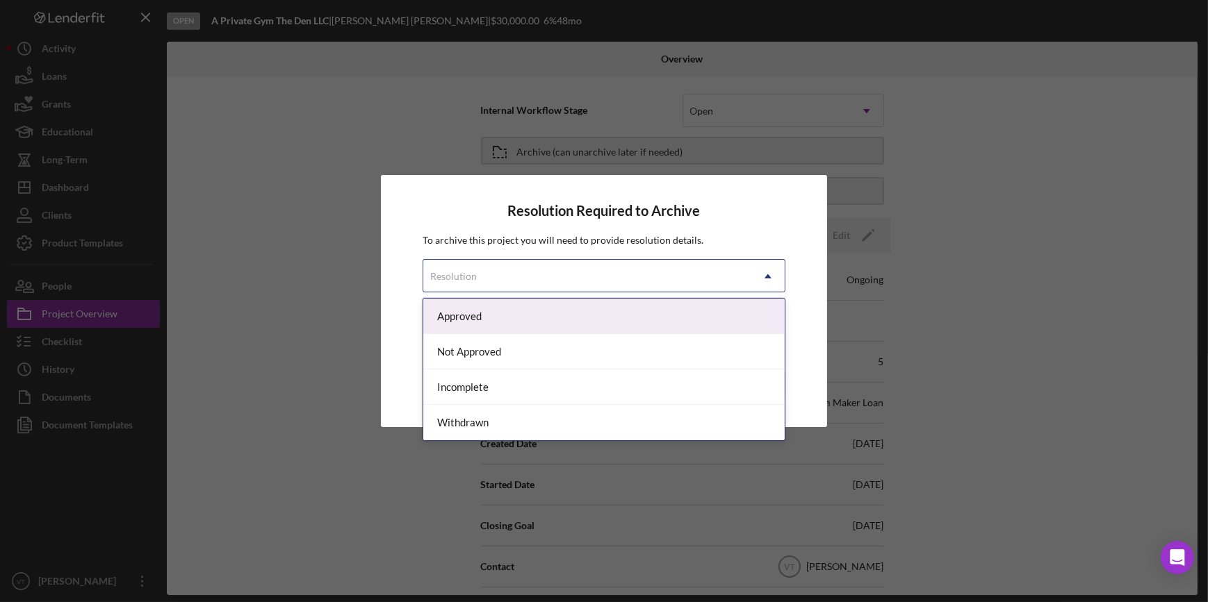
click at [713, 277] on div "Resolution" at bounding box center [586, 277] width 327 height 32
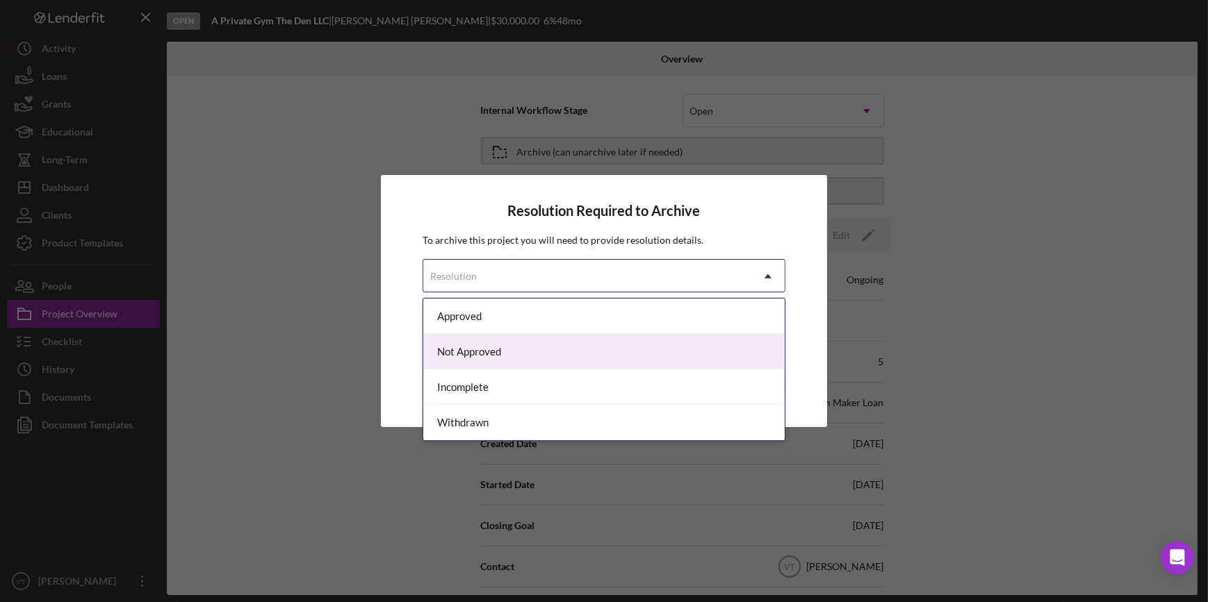
click at [650, 349] on div "Not Approved" at bounding box center [603, 351] width 361 height 35
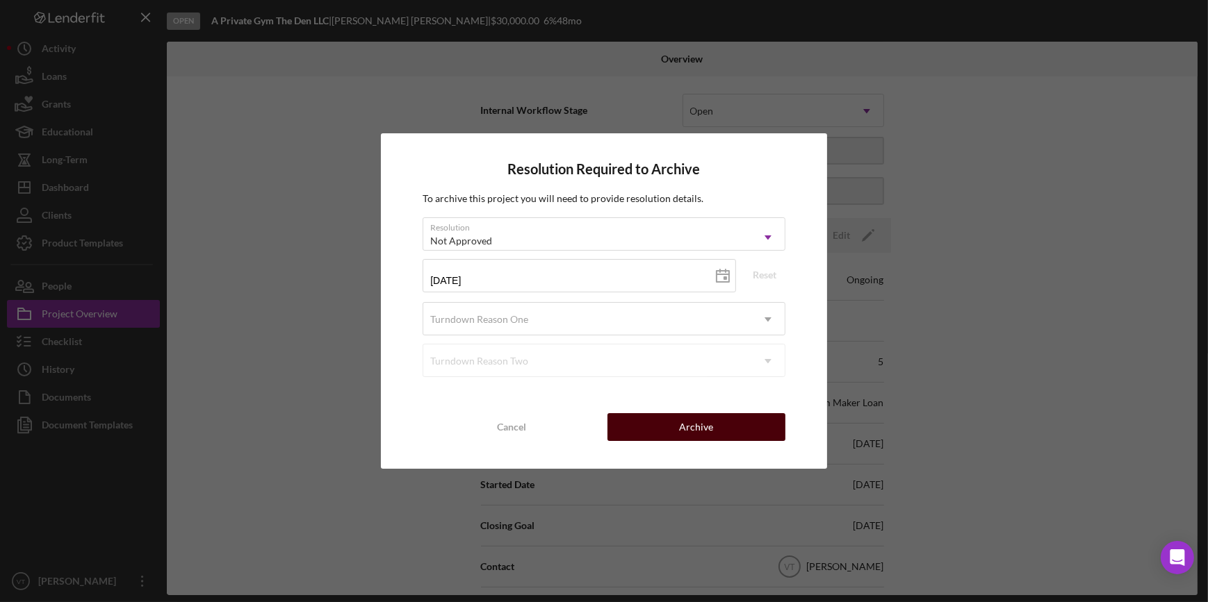
click at [659, 424] on button "Archive" at bounding box center [696, 427] width 178 height 28
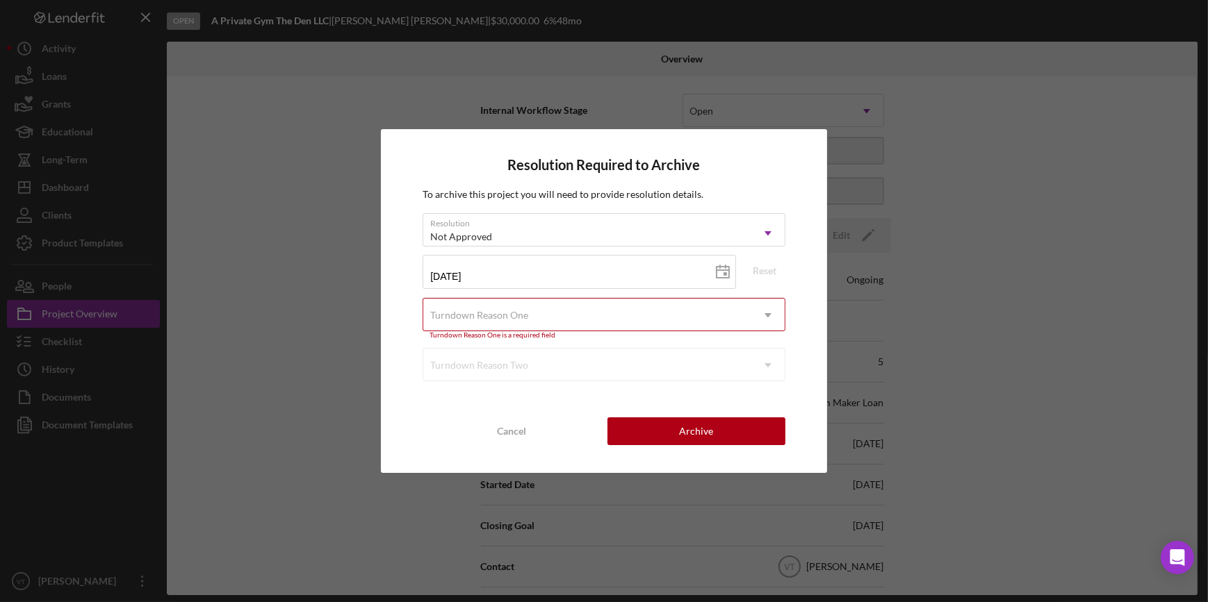
click at [730, 320] on div "Turndown Reason One" at bounding box center [586, 316] width 327 height 32
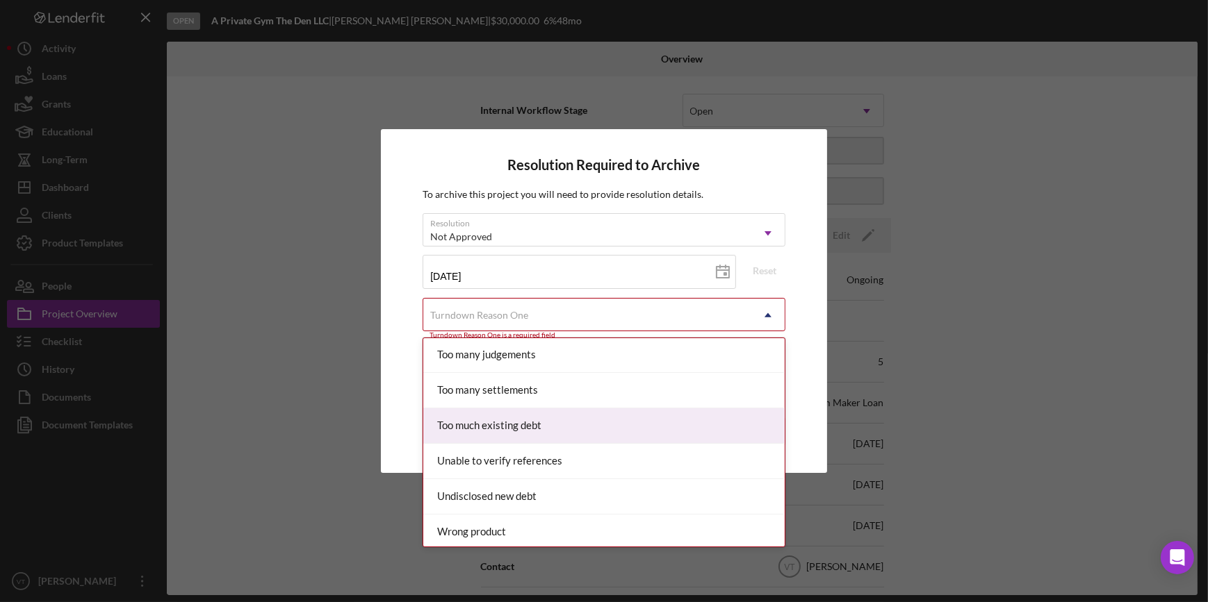
scroll to position [1461, 0]
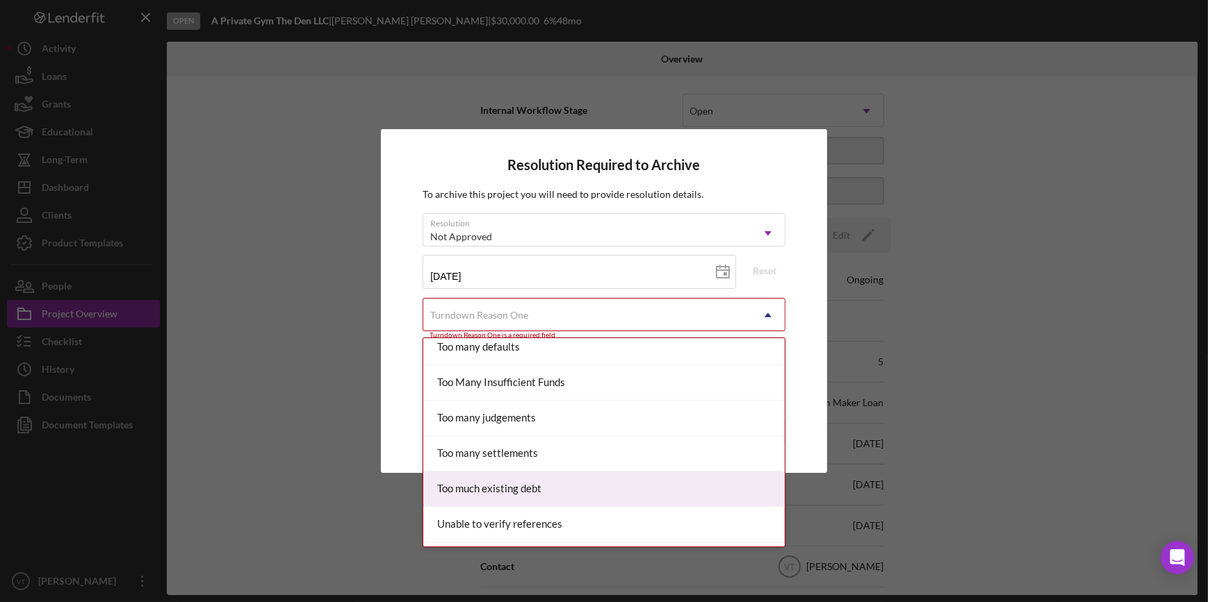
click at [525, 483] on div "Too much existing debt" at bounding box center [603, 489] width 361 height 35
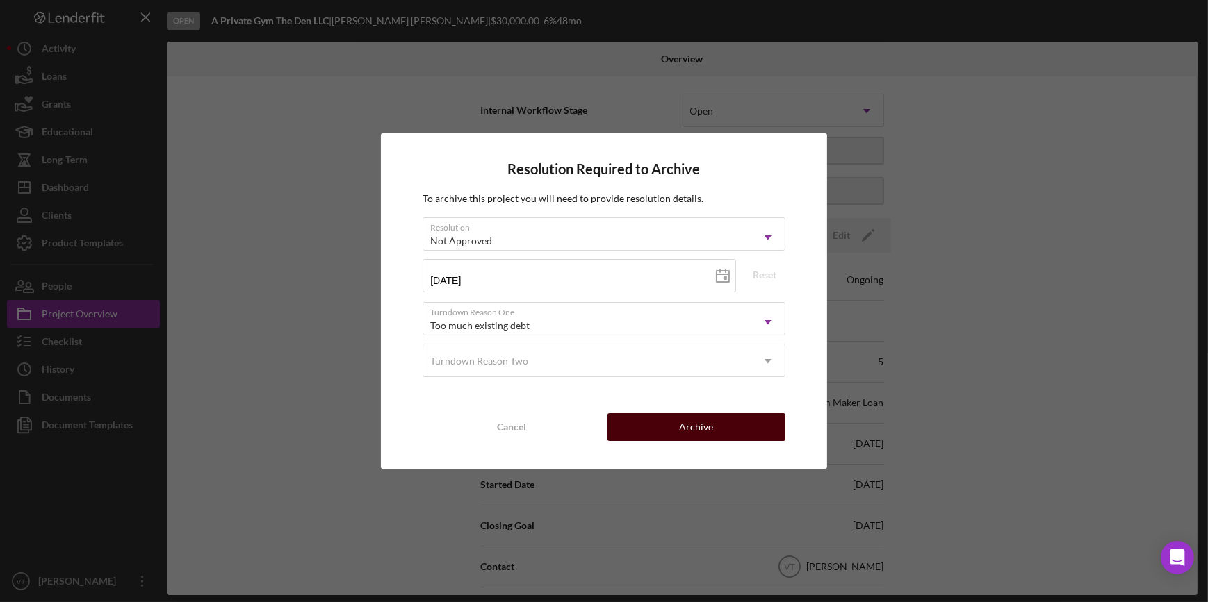
click at [693, 429] on div "Archive" at bounding box center [696, 427] width 34 height 28
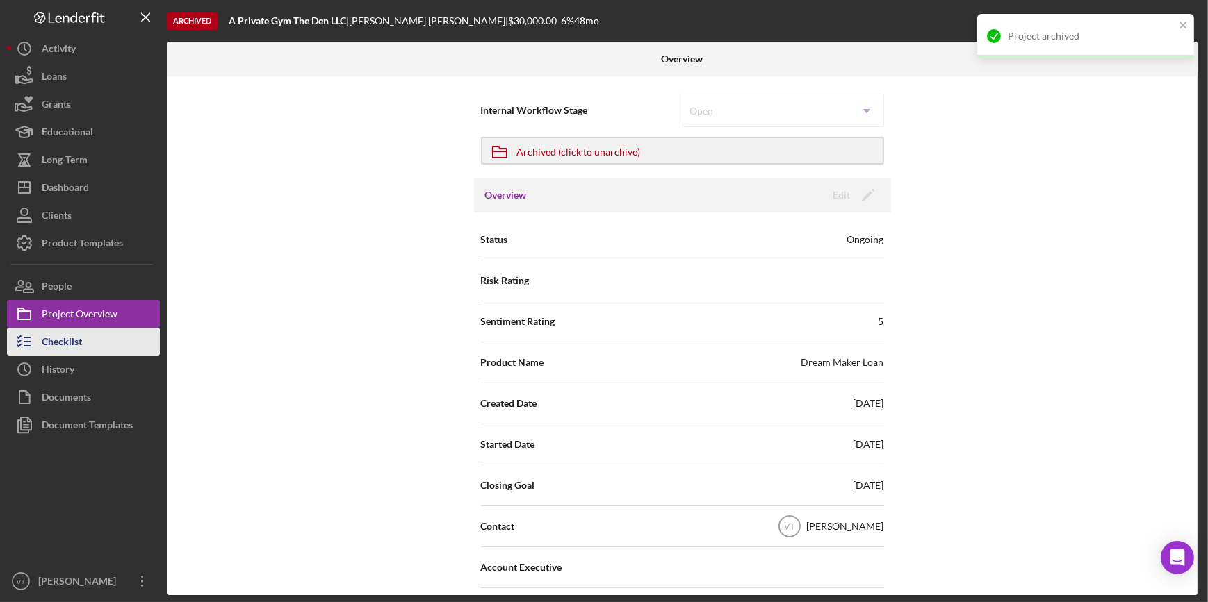
click at [135, 335] on button "Checklist" at bounding box center [83, 342] width 153 height 28
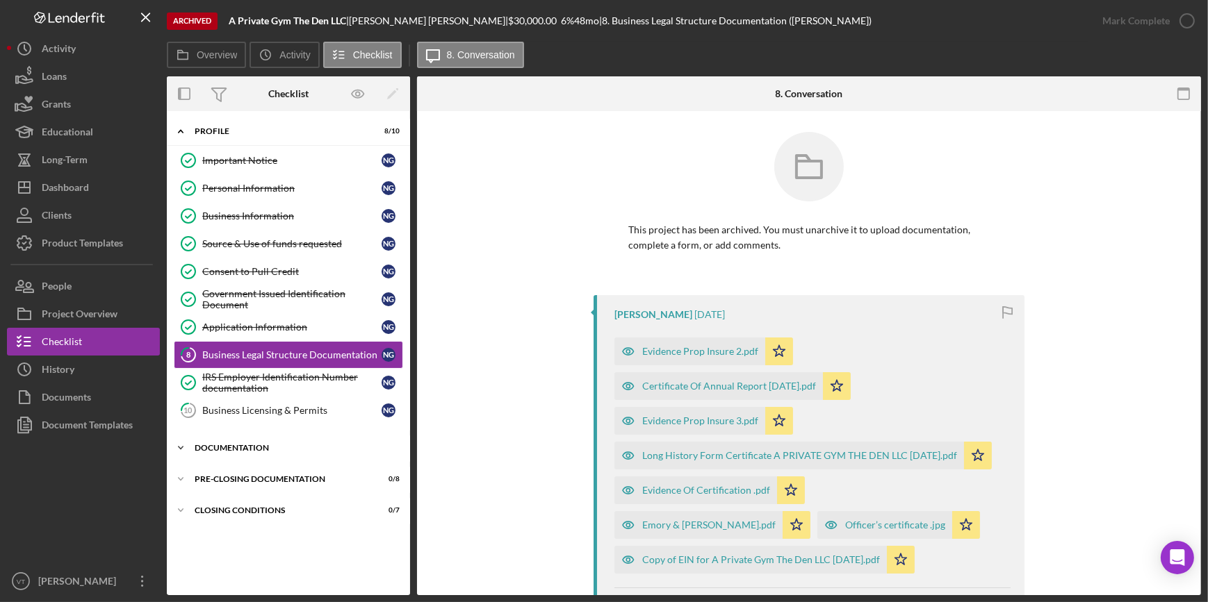
click at [182, 452] on icon "Icon/Expander" at bounding box center [181, 448] width 28 height 28
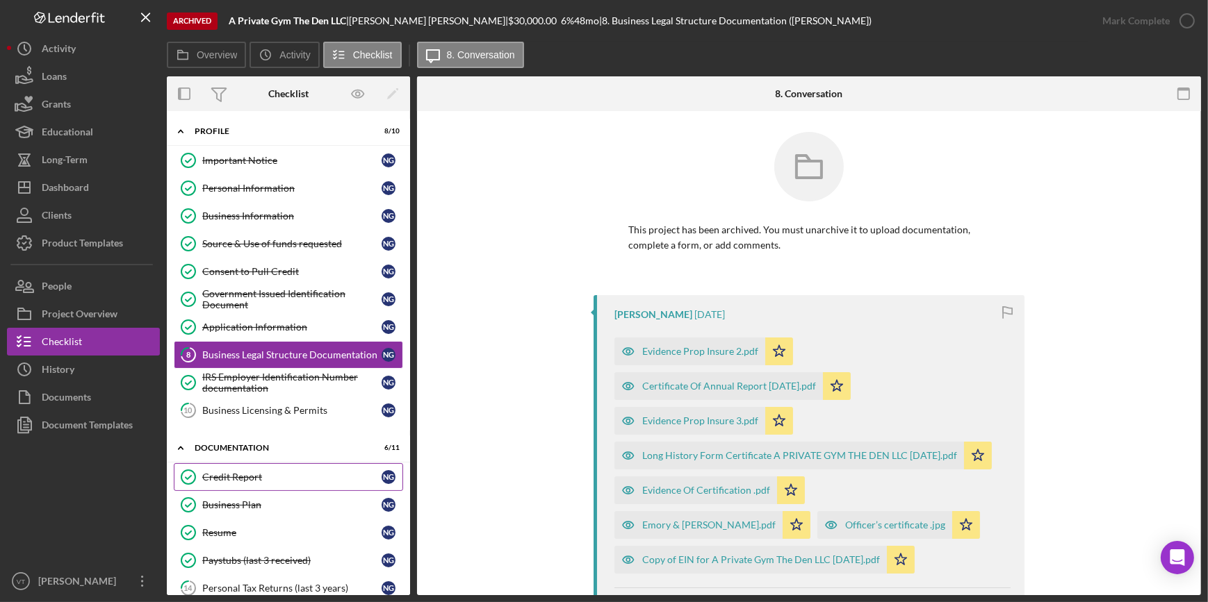
click at [226, 478] on div "Credit Report" at bounding box center [291, 477] width 179 height 11
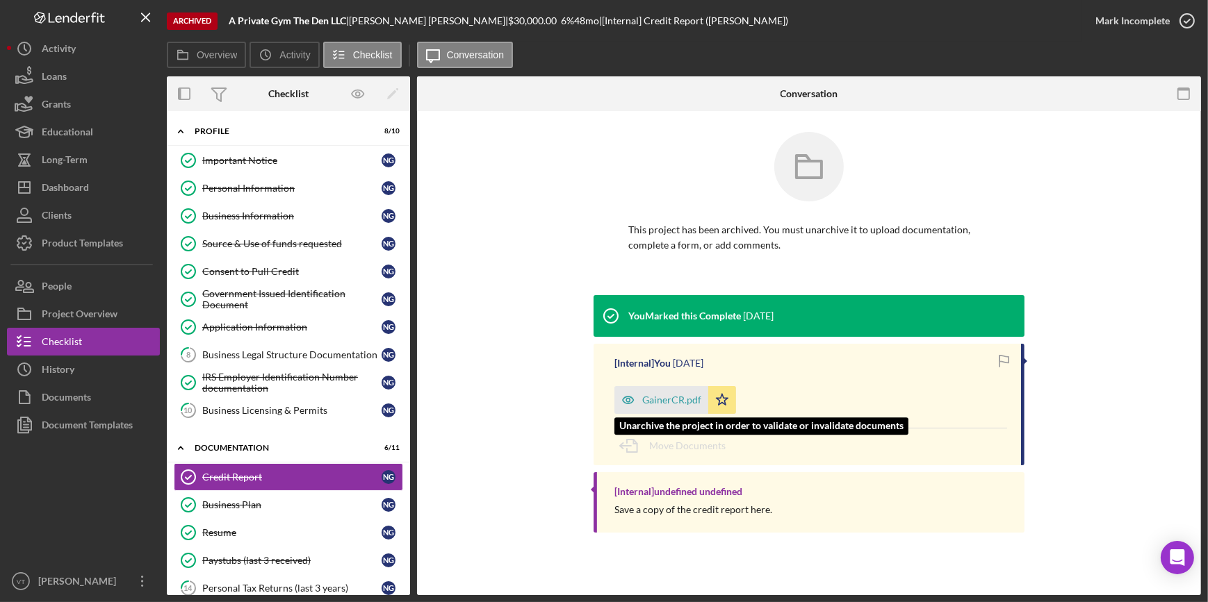
click at [639, 400] on icon "button" at bounding box center [628, 400] width 28 height 28
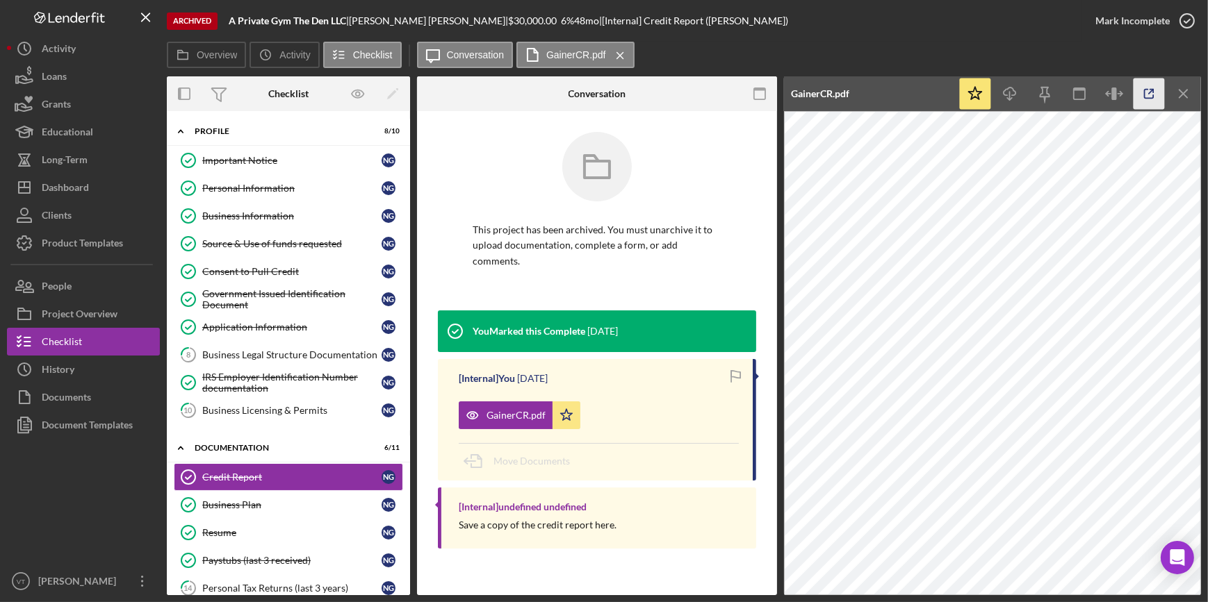
click at [1147, 97] on icon "button" at bounding box center [1148, 94] width 31 height 31
click at [99, 317] on div "Project Overview" at bounding box center [80, 315] width 76 height 31
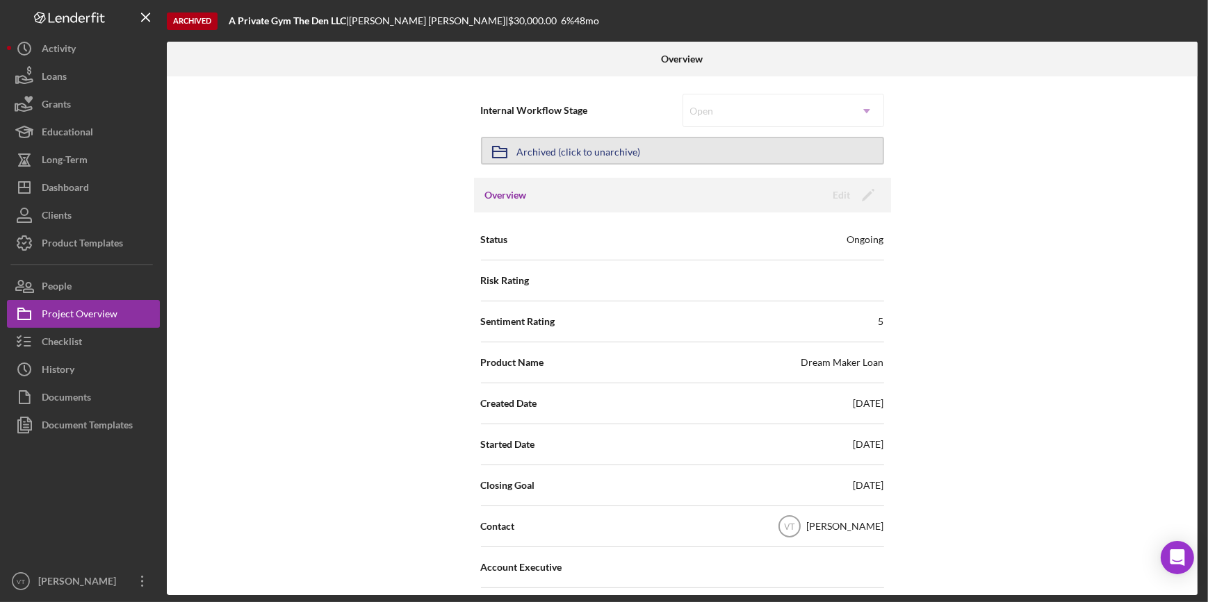
click at [642, 151] on button "Icon/Archived Archived (click to unarchive)" at bounding box center [682, 151] width 403 height 28
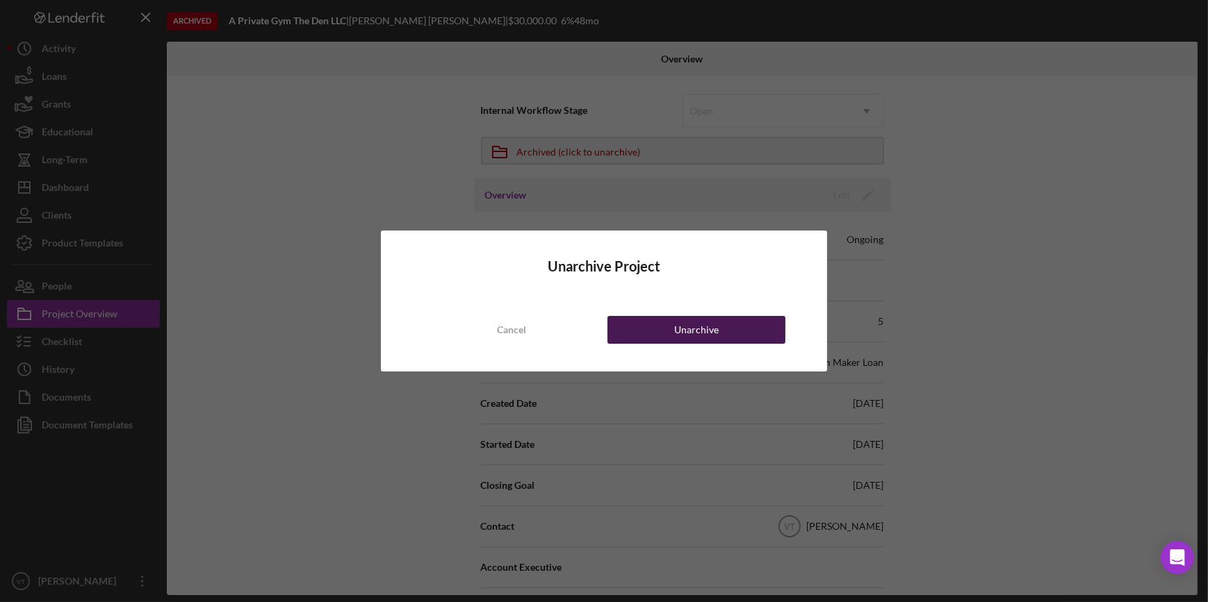
click at [692, 336] on div "Unarchive" at bounding box center [696, 330] width 44 height 28
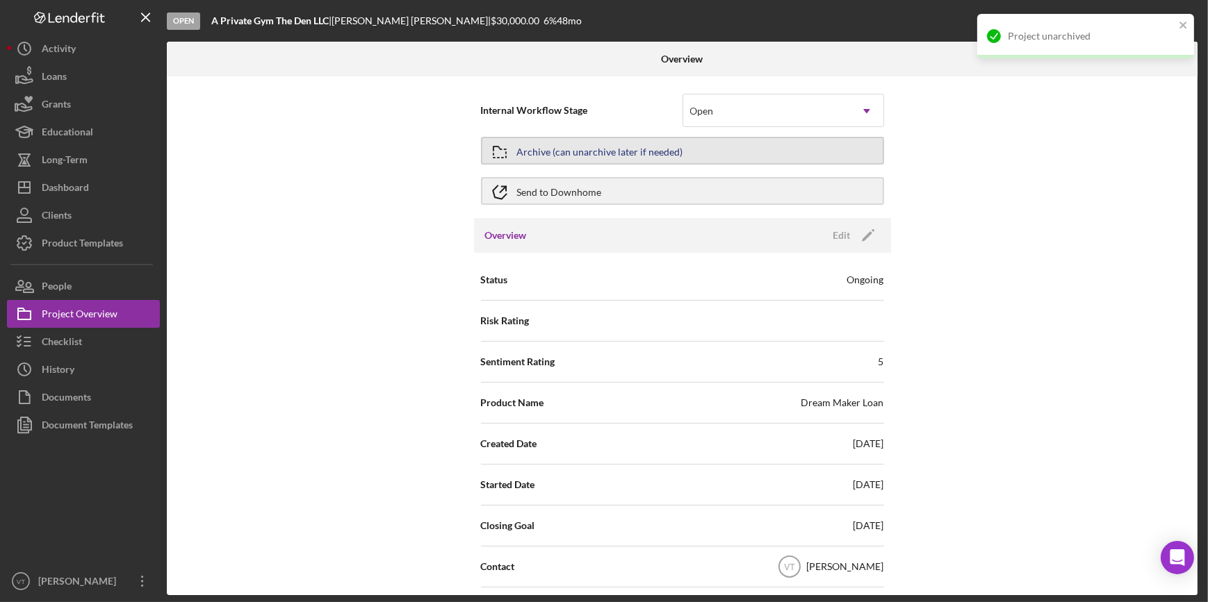
click at [589, 149] on div "Archive (can unarchive later if needed)" at bounding box center [600, 150] width 166 height 25
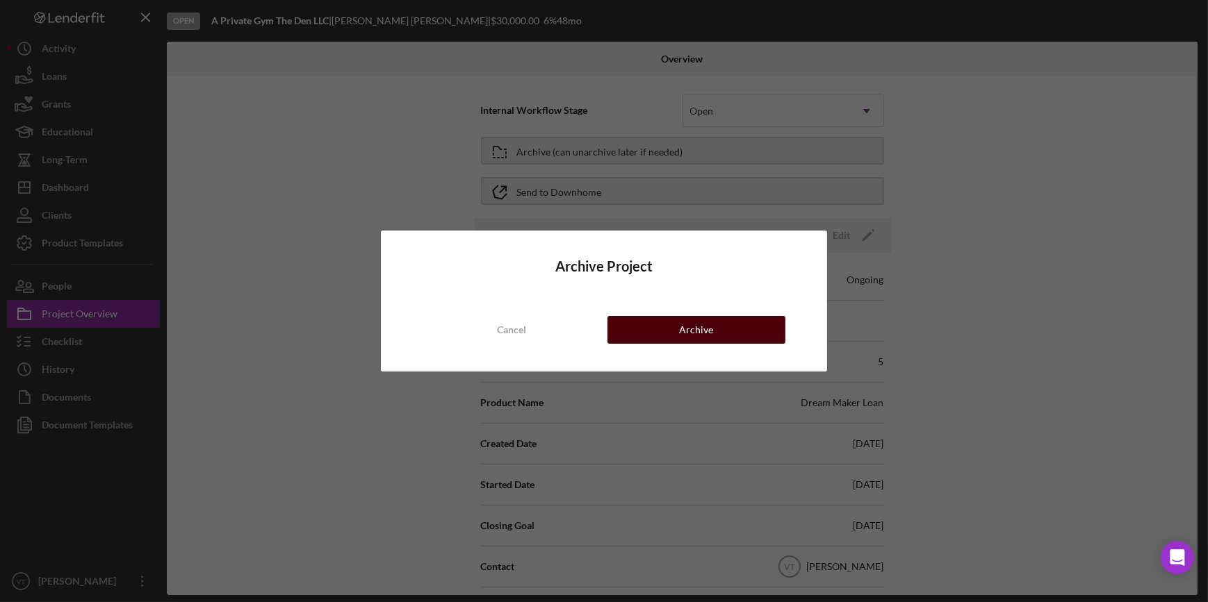
click at [678, 322] on button "Archive" at bounding box center [696, 330] width 178 height 28
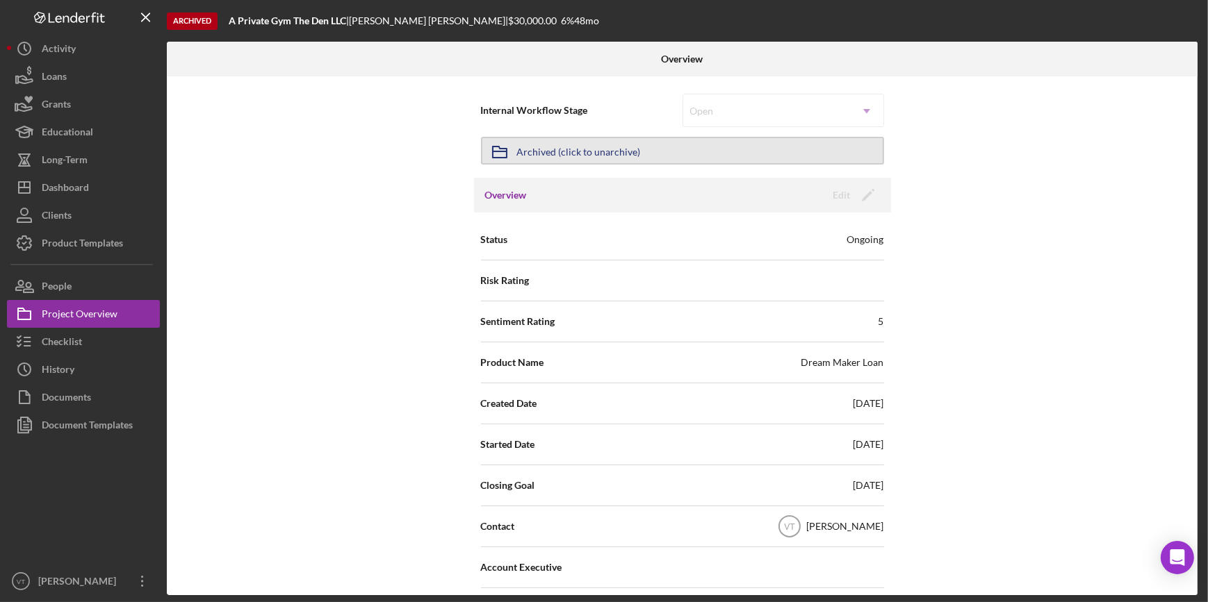
click at [666, 151] on button "Icon/Archived Archived (click to unarchive)" at bounding box center [682, 151] width 403 height 28
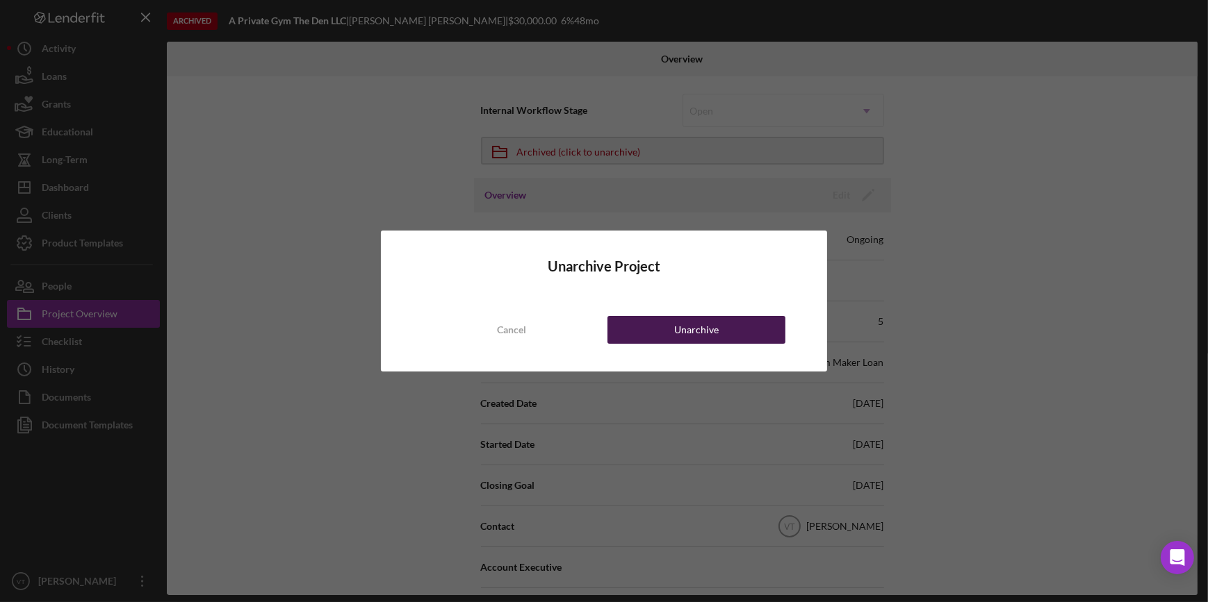
click at [666, 338] on button "Unarchive" at bounding box center [696, 330] width 178 height 28
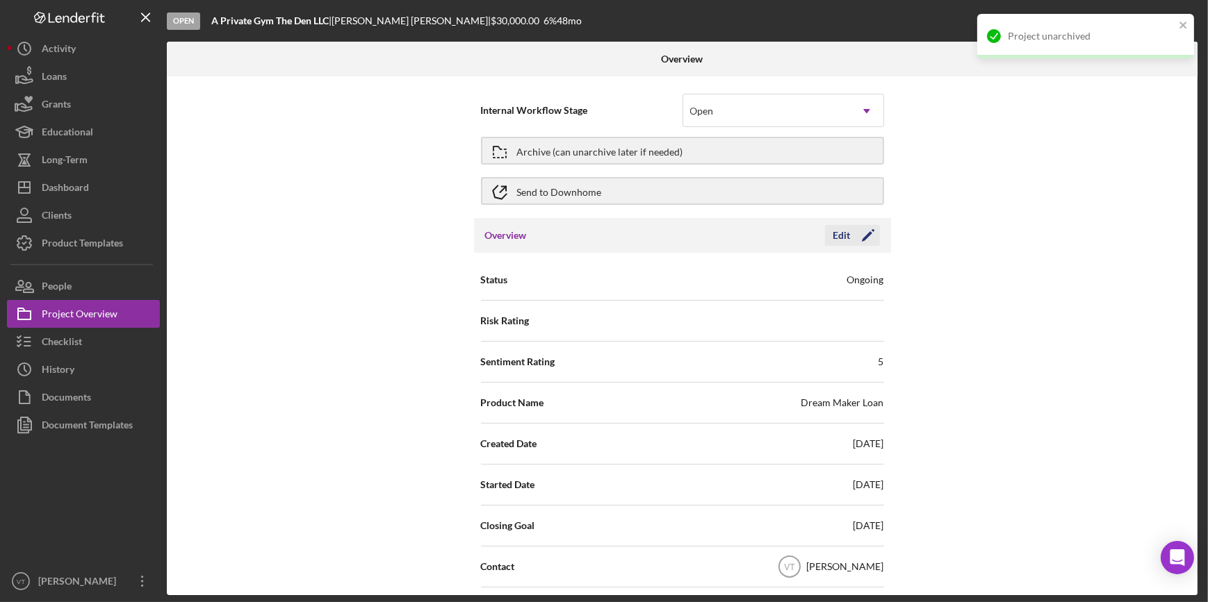
click at [841, 233] on div "Edit" at bounding box center [841, 235] width 17 height 21
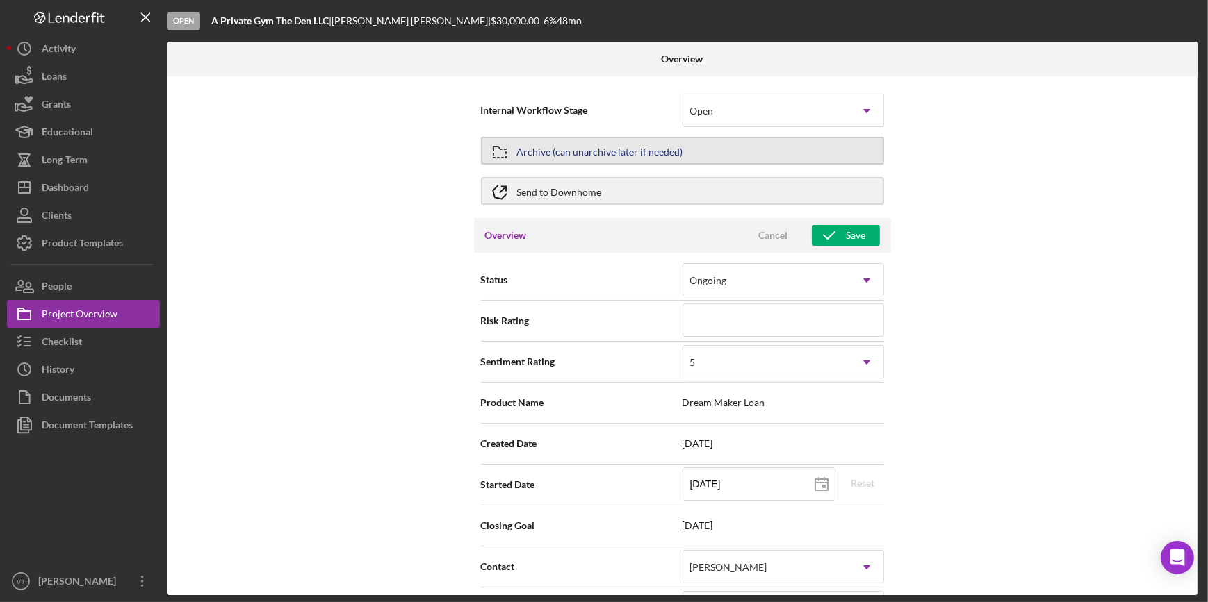
click at [535, 155] on div "Archive (can unarchive later if needed)" at bounding box center [600, 150] width 166 height 25
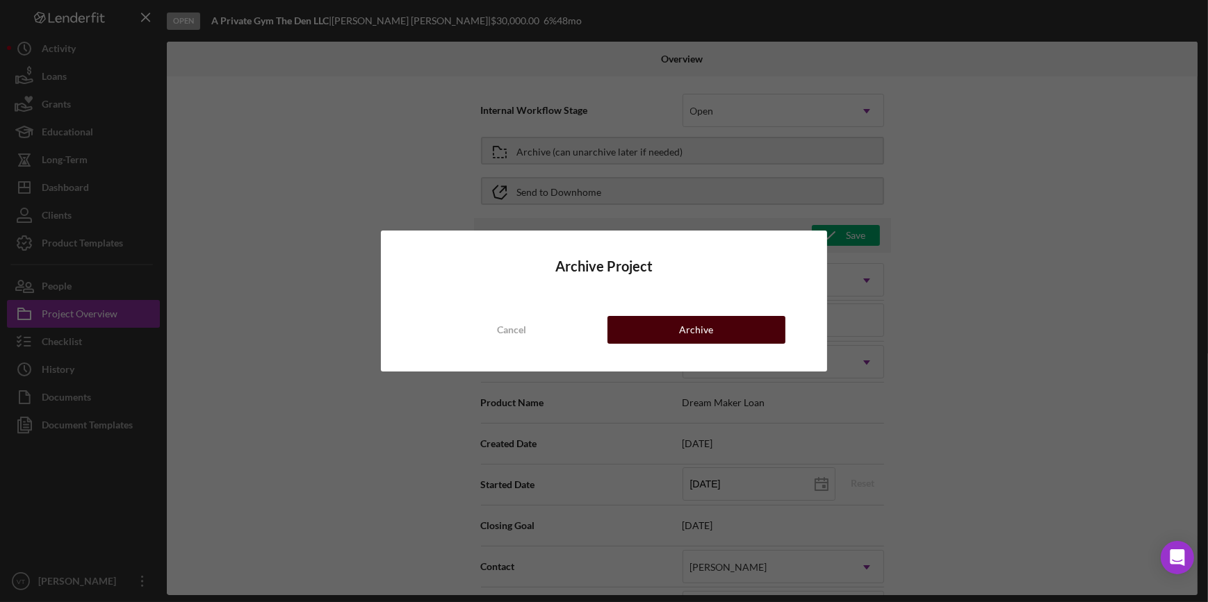
click at [690, 322] on div "Archive" at bounding box center [696, 330] width 34 height 28
